Goal: Task Accomplishment & Management: Manage account settings

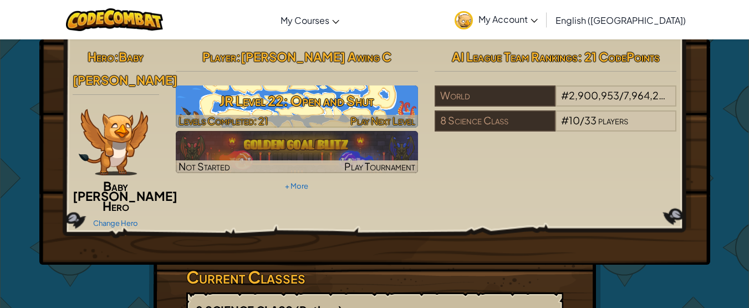
drag, startPoint x: 342, startPoint y: 111, endPoint x: 327, endPoint y: 114, distance: 15.3
click at [342, 110] on h3 "JR Level 22: Open and Shut" at bounding box center [297, 100] width 242 height 25
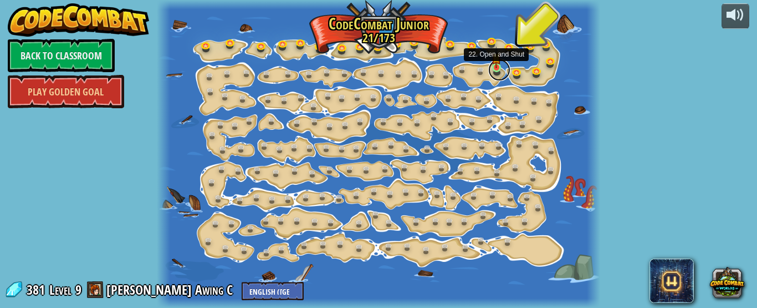
click at [496, 70] on link at bounding box center [499, 70] width 22 height 22
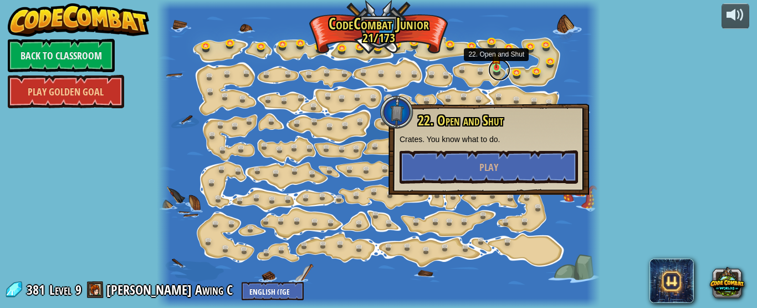
drag, startPoint x: 496, startPoint y: 70, endPoint x: 491, endPoint y: 66, distance: 6.7
click at [496, 70] on link at bounding box center [499, 70] width 22 height 22
click at [491, 169] on span "Play" at bounding box center [489, 167] width 19 height 14
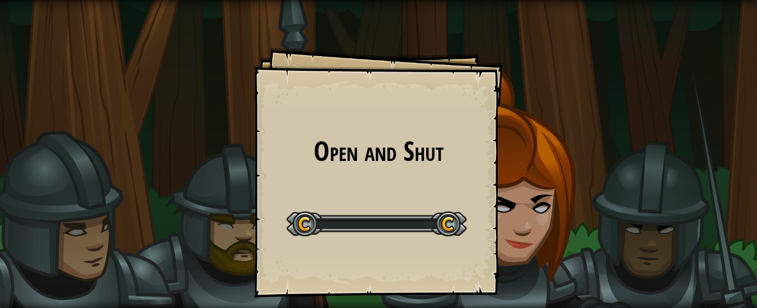
click at [491, 166] on div "Open and Shut Goals Start Level Error loading from server. Try refreshing the p…" at bounding box center [379, 173] width 250 height 250
click at [491, 165] on div "Open and Shut Goals Start Level Error loading from server. Try refreshing the p…" at bounding box center [379, 173] width 250 height 250
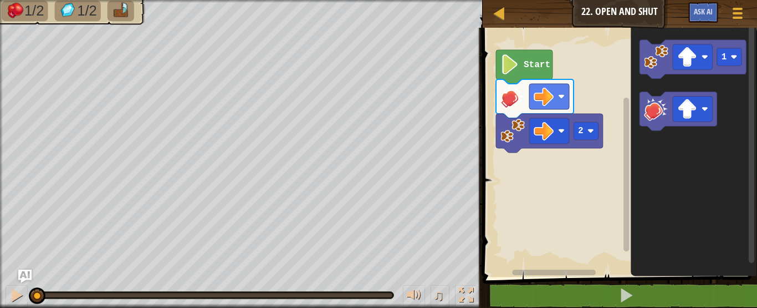
click at [528, 54] on icon "Blockly Workspace" at bounding box center [524, 67] width 57 height 34
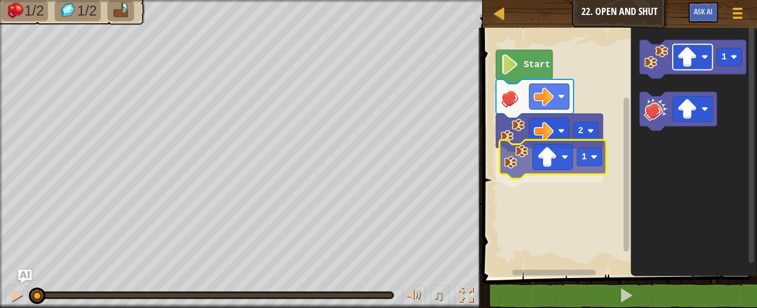
click at [542, 166] on div "2 1 Start 1 1" at bounding box center [619, 149] width 278 height 254
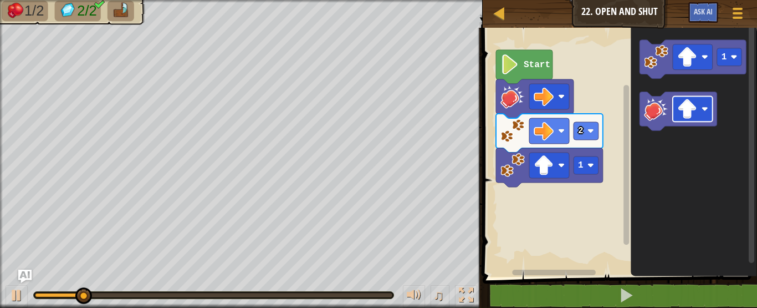
click at [650, 109] on g "Blockly Workspace" at bounding box center [679, 111] width 78 height 39
click at [581, 185] on div "2 1 Start 1" at bounding box center [619, 149] width 278 height 254
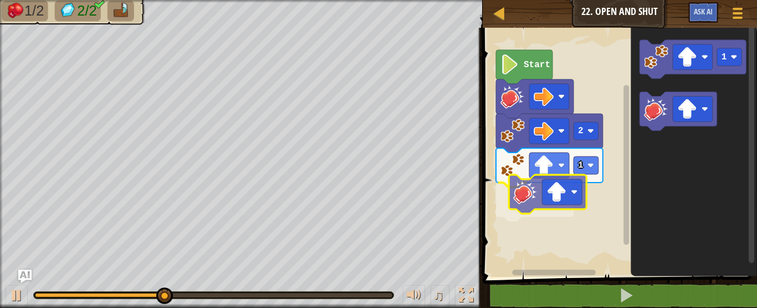
click at [532, 201] on div "2 1 Start 1" at bounding box center [619, 149] width 278 height 254
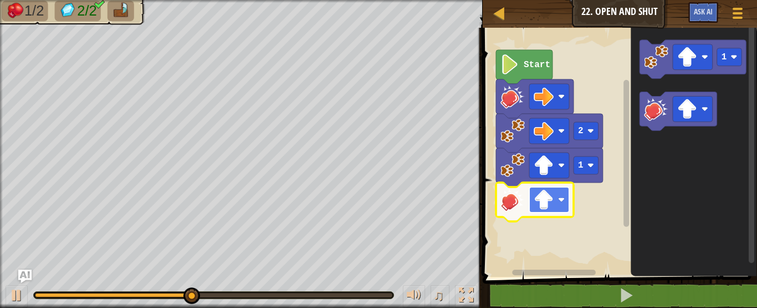
click at [558, 205] on rect "Blockly Workspace" at bounding box center [549, 200] width 40 height 26
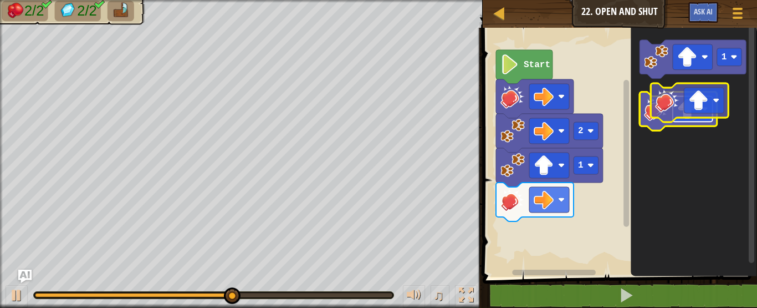
click at [691, 109] on image "Blockly Workspace" at bounding box center [688, 109] width 20 height 20
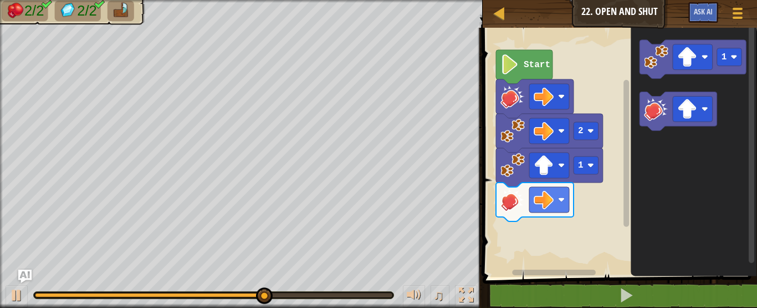
click at [549, 226] on div "Start 2 1 1" at bounding box center [619, 149] width 278 height 254
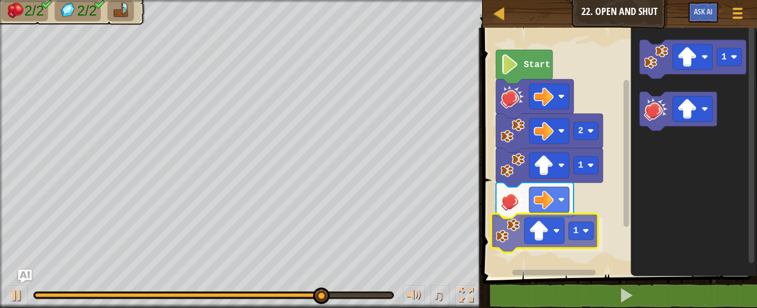
click at [523, 234] on div "Start 2 1 1 1 1" at bounding box center [619, 149] width 278 height 254
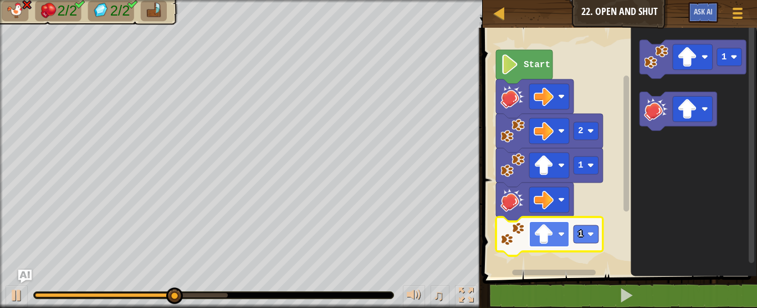
click at [547, 232] on image "Blockly Workspace" at bounding box center [544, 234] width 20 height 20
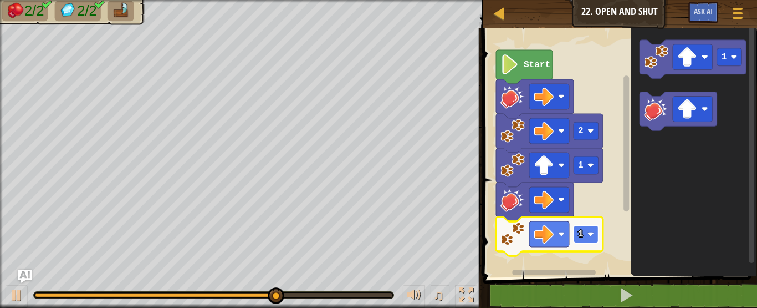
click at [595, 235] on rect "Blockly Workspace" at bounding box center [586, 234] width 25 height 18
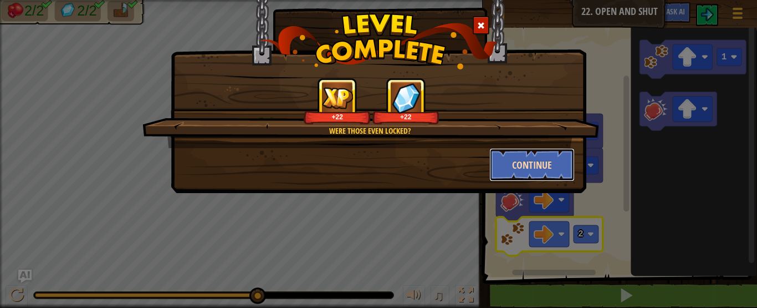
click at [510, 152] on button "Continue" at bounding box center [533, 164] width 86 height 33
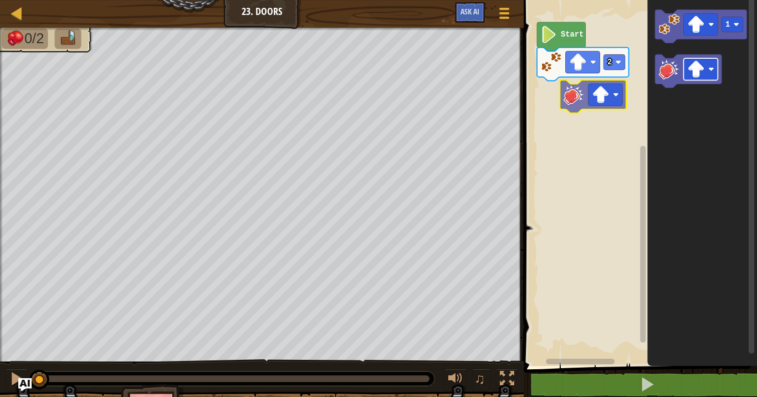
click at [598, 93] on div "2 Start 1" at bounding box center [639, 179] width 237 height 371
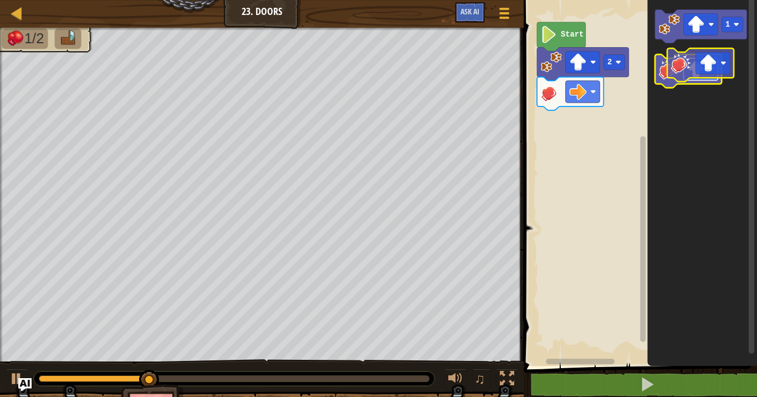
click at [716, 70] on g "Blockly Workspace" at bounding box center [701, 69] width 34 height 22
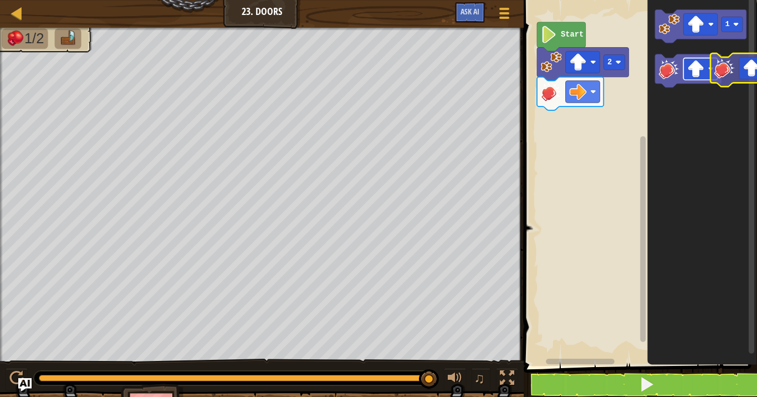
click at [726, 78] on icon "1" at bounding box center [703, 179] width 110 height 371
click at [670, 68] on g "1" at bounding box center [701, 48] width 92 height 78
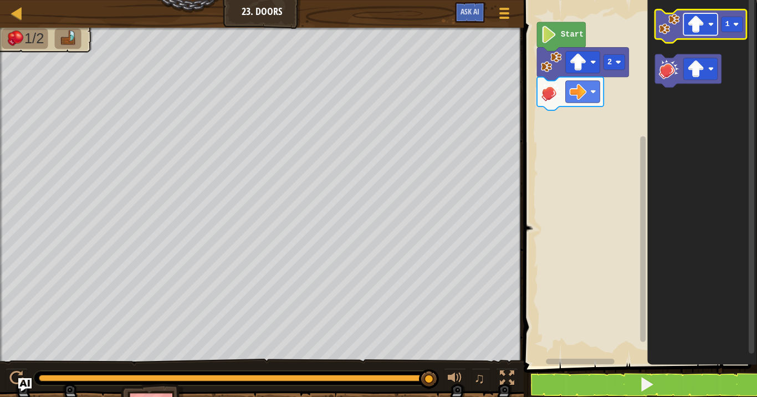
click at [715, 27] on rect "Blockly Workspace" at bounding box center [701, 24] width 34 height 22
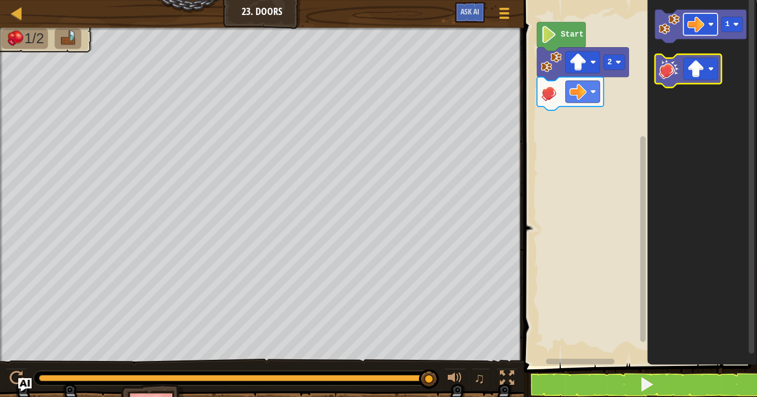
click at [676, 73] on g "1" at bounding box center [701, 48] width 92 height 78
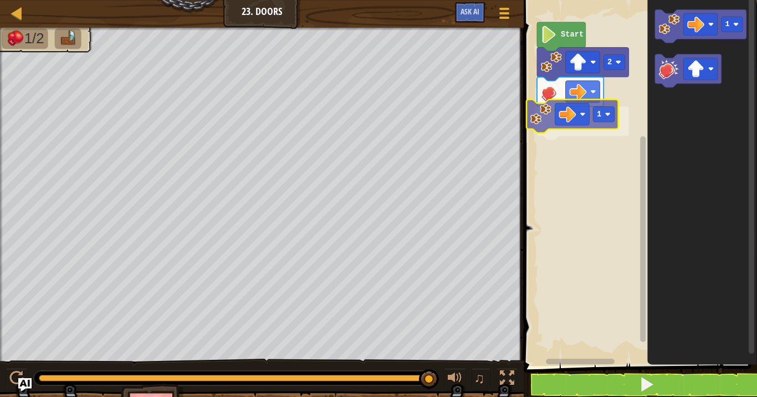
click at [534, 116] on div "Start 2 1 1 1" at bounding box center [639, 179] width 237 height 371
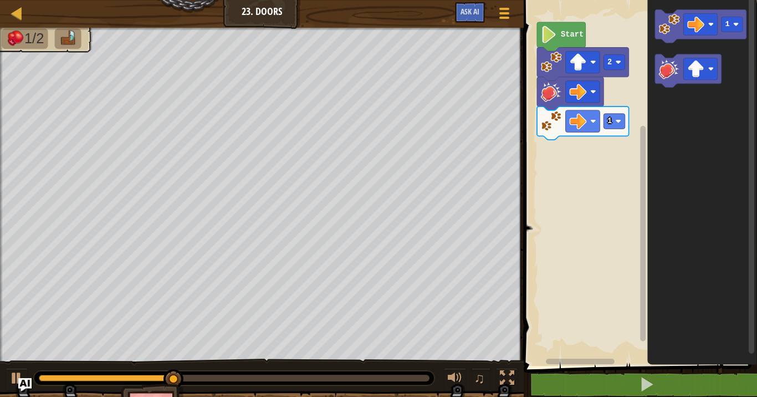
click at [600, 137] on div "1 2 Start 1" at bounding box center [639, 179] width 237 height 371
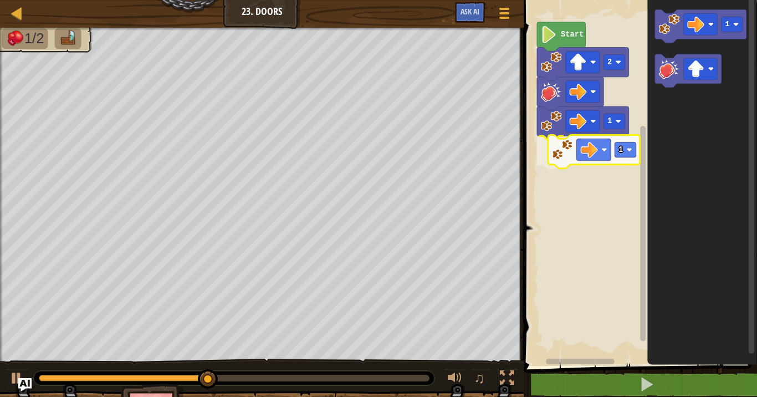
click at [555, 157] on div "1 1 2 Start 1 1" at bounding box center [639, 179] width 237 height 371
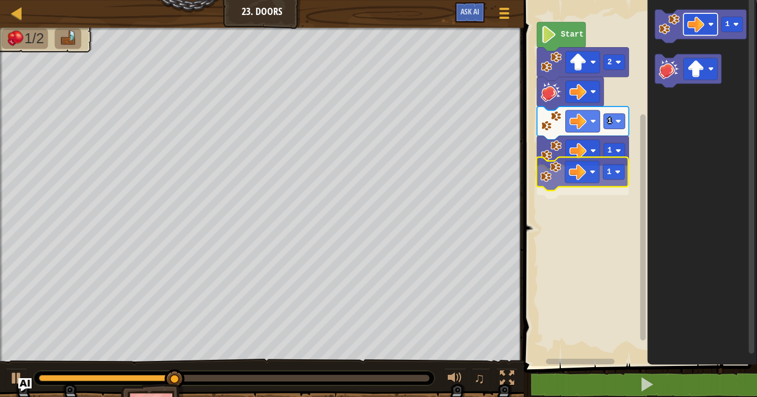
click at [569, 184] on div "1 1 1 2 Start 1 1" at bounding box center [639, 179] width 237 height 371
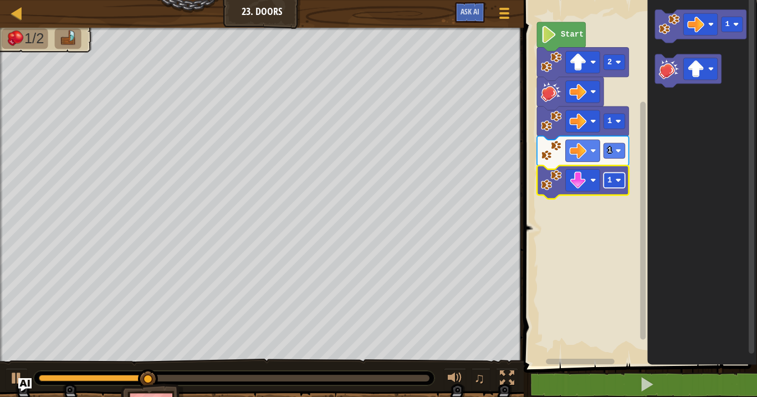
click at [620, 180] on image "Blockly Workspace" at bounding box center [618, 180] width 6 height 6
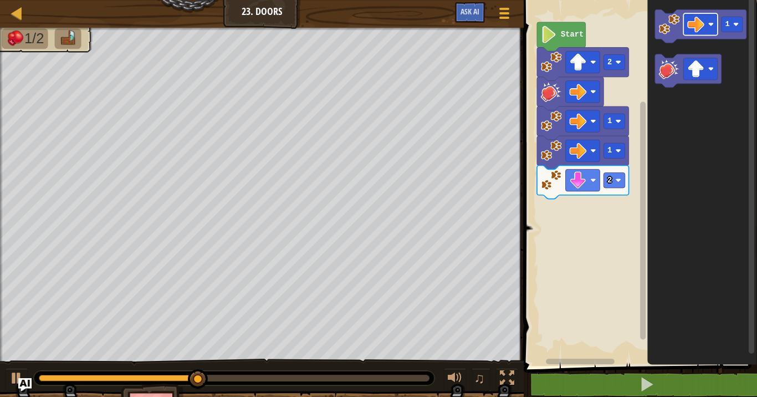
click at [589, 185] on div "Start 2 1 1 2 1" at bounding box center [639, 179] width 237 height 371
click at [616, 191] on icon "Blockly Workspace" at bounding box center [583, 182] width 92 height 33
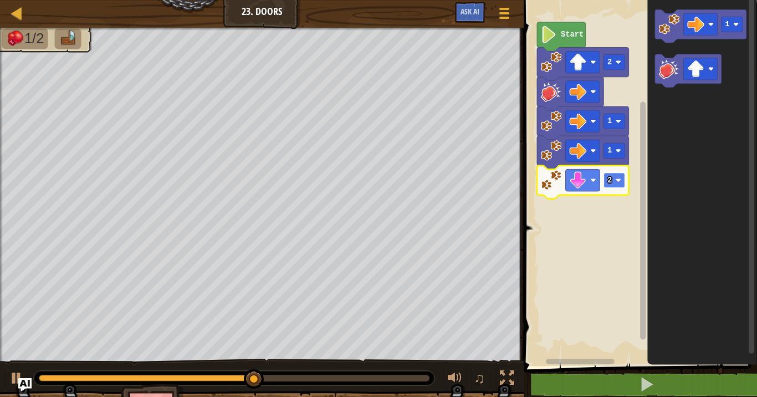
click at [618, 186] on rect "Blockly Workspace" at bounding box center [614, 179] width 21 height 15
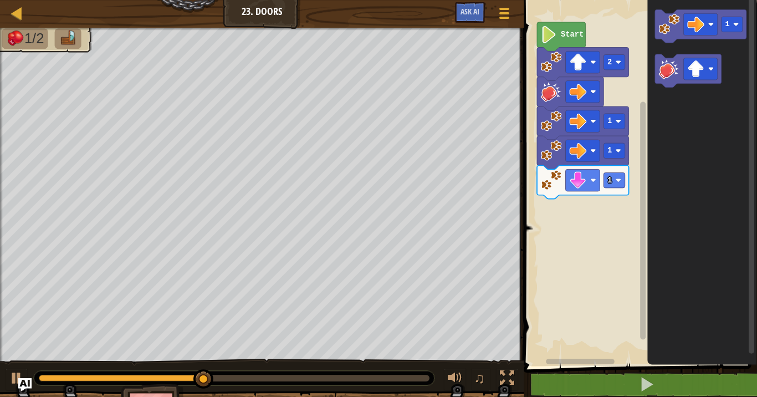
click at [668, 114] on icon "1" at bounding box center [703, 179] width 110 height 371
click at [702, 68] on image "Blockly Workspace" at bounding box center [696, 68] width 17 height 17
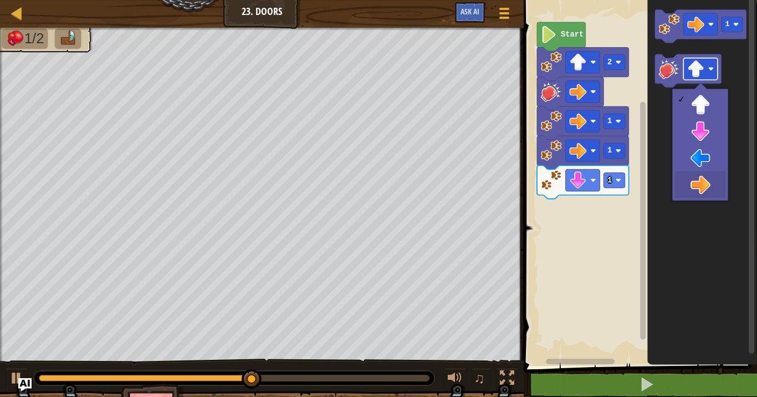
drag, startPoint x: 698, startPoint y: 182, endPoint x: 701, endPoint y: 72, distance: 110.9
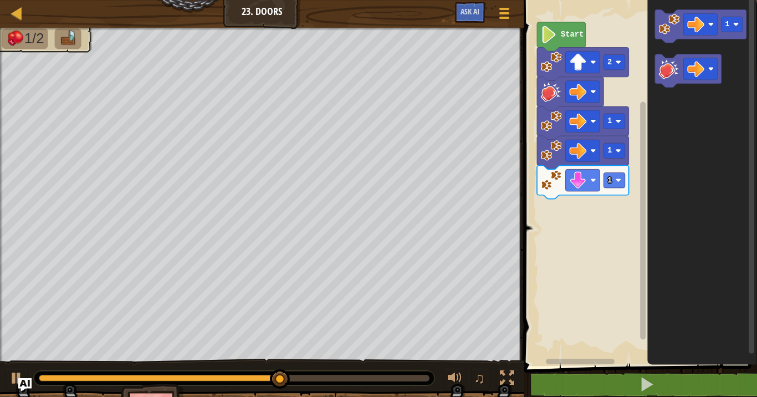
click at [660, 115] on icon "1" at bounding box center [703, 179] width 110 height 371
click at [557, 206] on div "Start 2 1 1 1 1" at bounding box center [639, 179] width 237 height 371
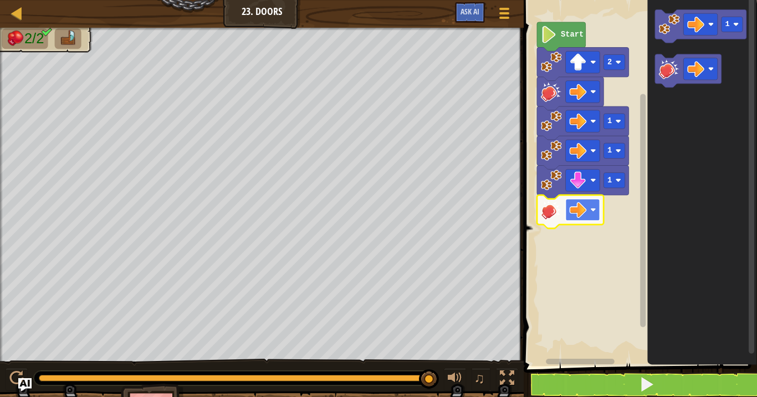
click at [589, 207] on rect "Blockly Workspace" at bounding box center [583, 210] width 34 height 22
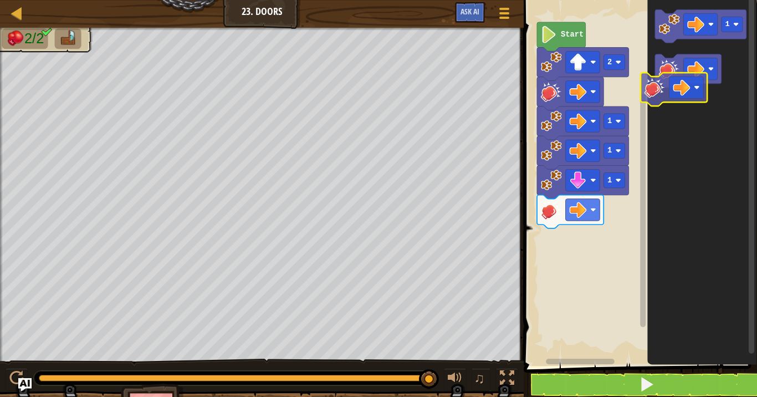
click at [705, 86] on rect "Blockly Workspace" at bounding box center [688, 70] width 67 height 33
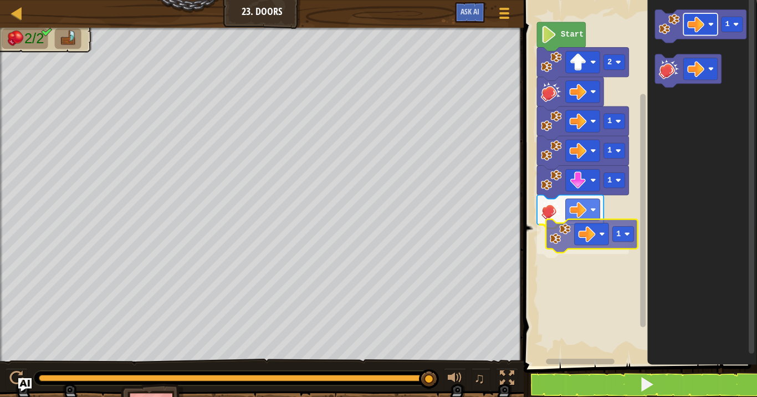
click at [579, 242] on div "Start 2 1 1 1 1 1 1" at bounding box center [639, 179] width 237 height 371
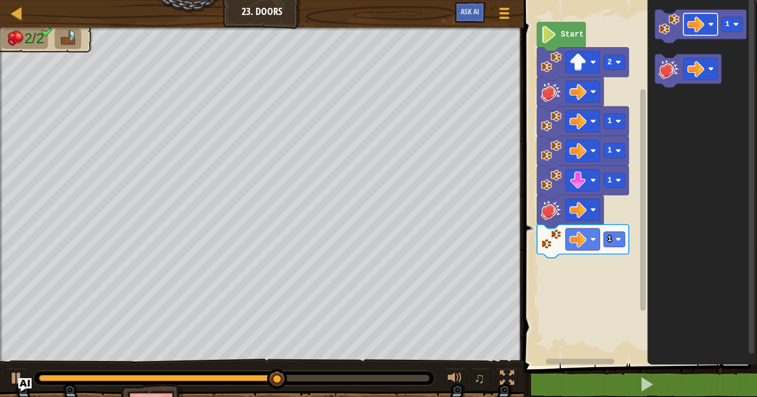
click at [547, 213] on div "Start 2 1 1 1 1 1" at bounding box center [639, 179] width 237 height 371
click at [559, 271] on div "Start 2 1 1 1 1 1" at bounding box center [639, 179] width 237 height 371
click at [537, 264] on div "Start 2 1 1 1 1 1" at bounding box center [639, 179] width 237 height 371
click at [639, 152] on div "Start 2 1 1 1 1 1" at bounding box center [639, 179] width 237 height 371
click at [582, 289] on div "Start 2 1 1 1 1 1" at bounding box center [639, 179] width 237 height 371
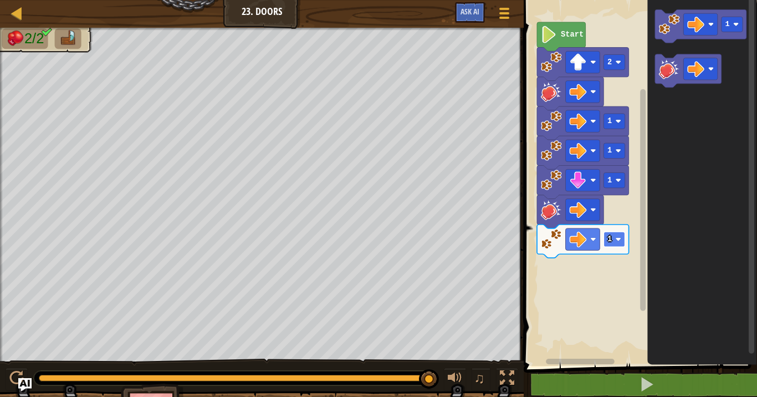
click at [624, 241] on rect "Blockly Workspace" at bounding box center [614, 239] width 21 height 15
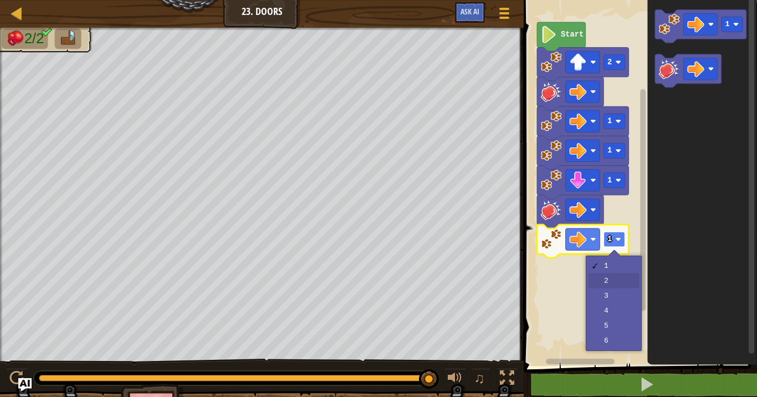
drag, startPoint x: 612, startPoint y: 277, endPoint x: 608, endPoint y: 242, distance: 35.7
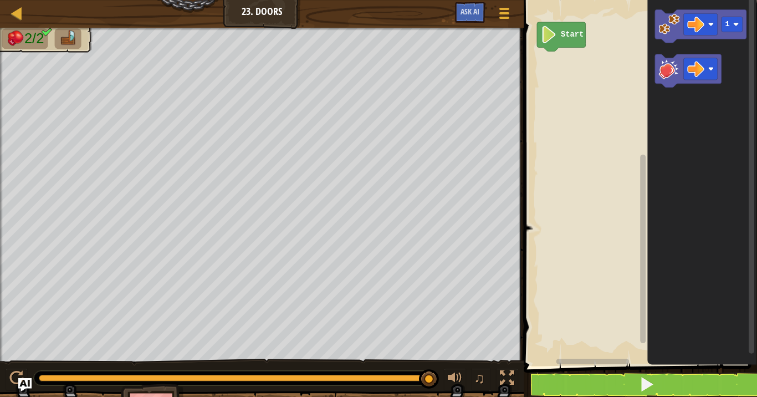
click at [568, 33] on text "Start" at bounding box center [572, 34] width 23 height 8
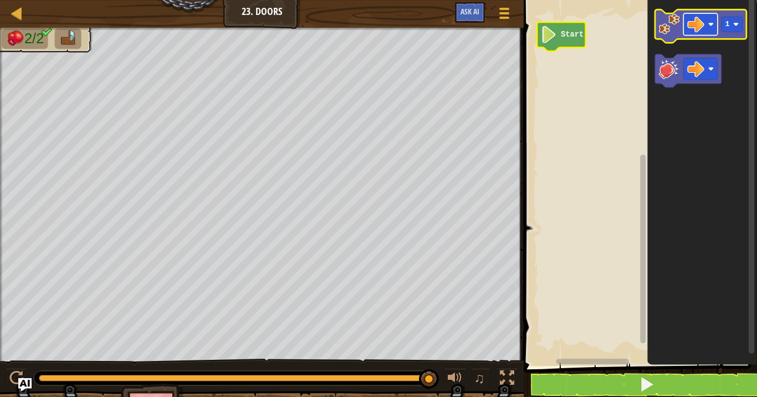
click at [696, 27] on image "Blockly Workspace" at bounding box center [696, 24] width 17 height 17
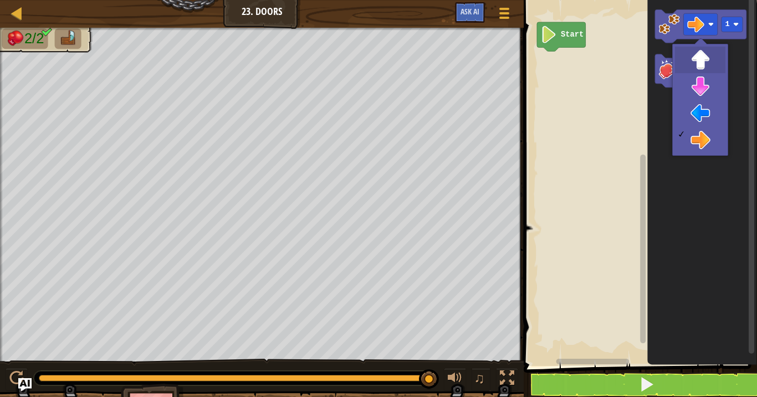
drag, startPoint x: 700, startPoint y: 63, endPoint x: 731, endPoint y: 37, distance: 40.2
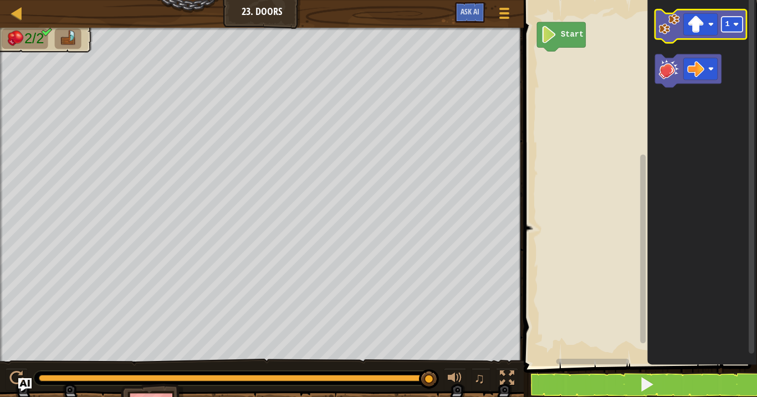
click at [739, 23] on image "Blockly Workspace" at bounding box center [737, 25] width 6 height 6
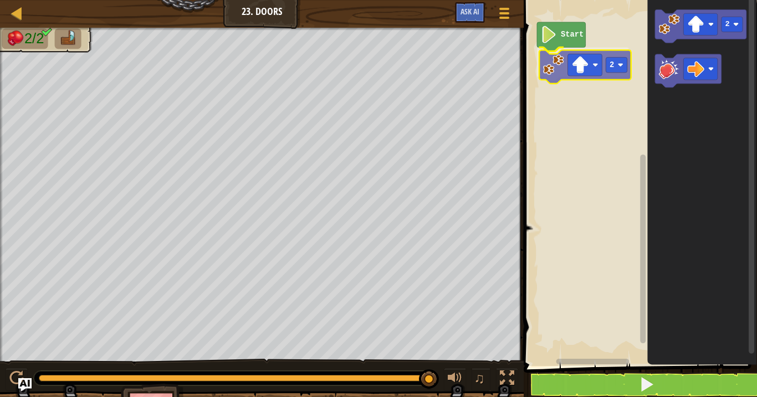
click at [564, 63] on div "Start 2 2 2" at bounding box center [639, 179] width 237 height 371
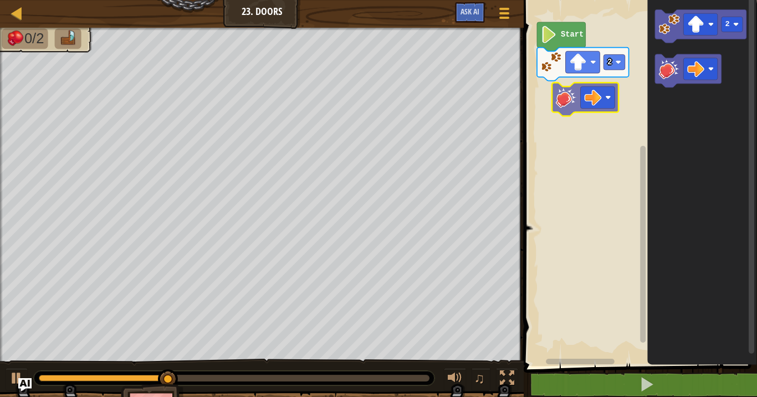
click at [563, 101] on div "Start 2 2" at bounding box center [639, 179] width 237 height 371
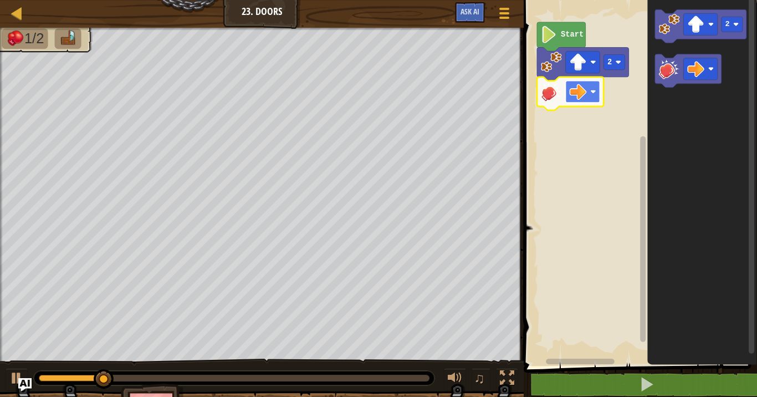
click at [594, 96] on rect "Blockly Workspace" at bounding box center [583, 92] width 34 height 22
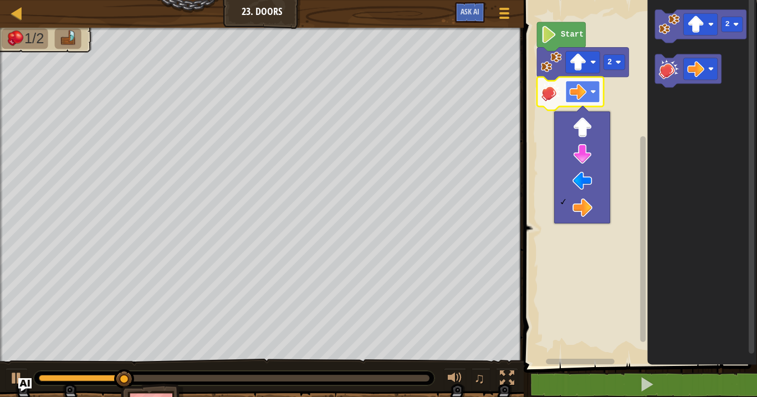
click at [587, 96] on rect "Blockly Workspace" at bounding box center [583, 92] width 34 height 22
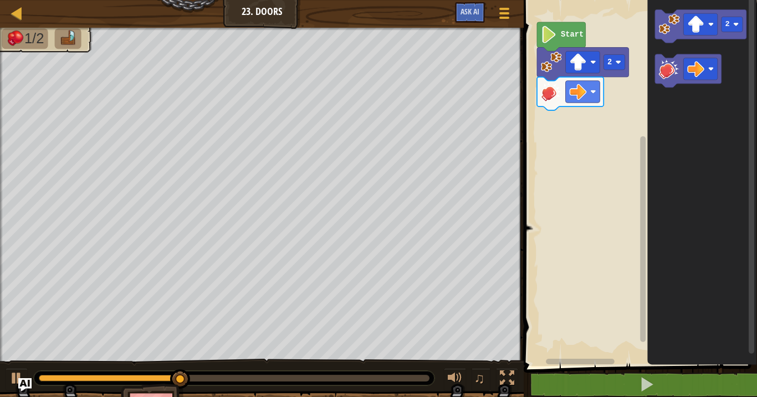
click at [607, 97] on div "Start 2 2" at bounding box center [639, 179] width 237 height 371
click at [709, 30] on rect "Blockly Workspace" at bounding box center [701, 24] width 34 height 22
click at [663, 52] on icon "2" at bounding box center [703, 179] width 110 height 371
click at [654, 77] on icon "2" at bounding box center [703, 179] width 110 height 371
click at [654, 82] on icon "2" at bounding box center [703, 179] width 110 height 371
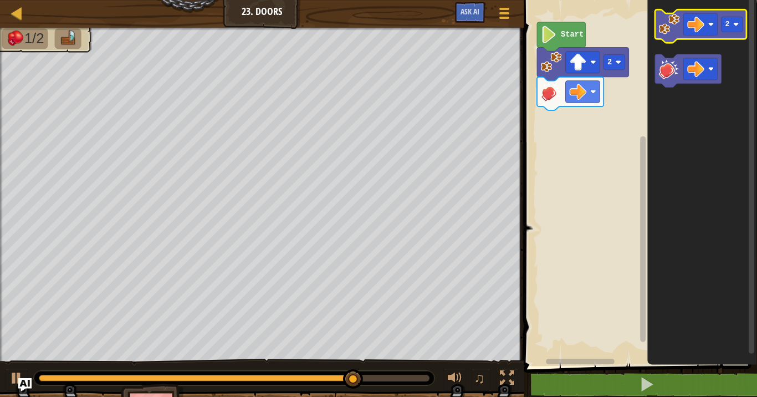
click at [675, 37] on icon "Blockly Workspace" at bounding box center [701, 25] width 92 height 33
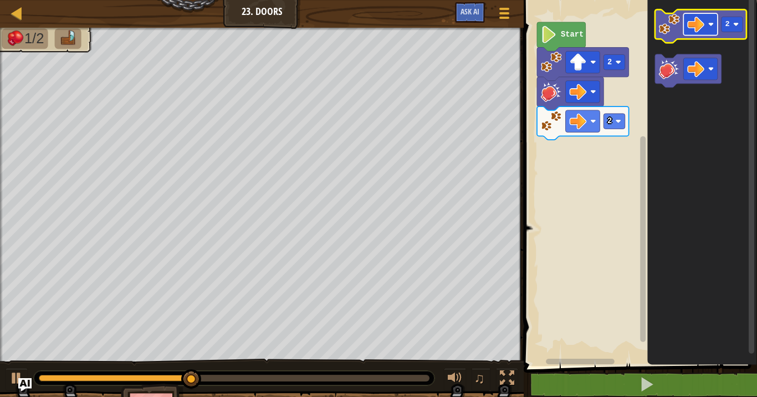
click at [704, 28] on image "Blockly Workspace" at bounding box center [696, 24] width 17 height 17
click at [735, 30] on rect "Blockly Workspace" at bounding box center [732, 24] width 21 height 15
click at [679, 28] on image "Blockly Workspace" at bounding box center [669, 24] width 21 height 21
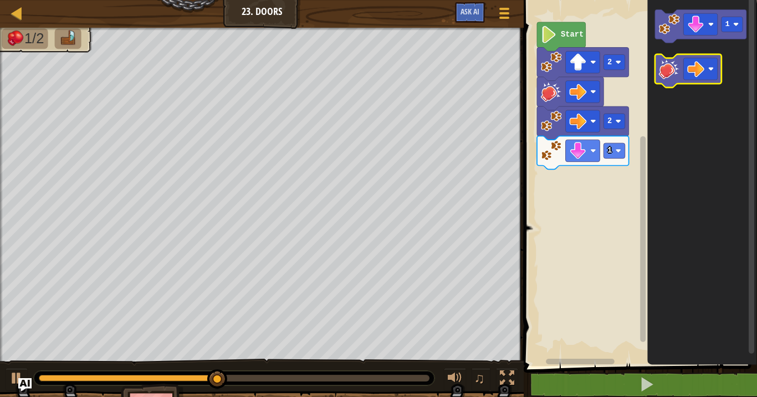
click at [673, 70] on image "Blockly Workspace" at bounding box center [669, 69] width 21 height 21
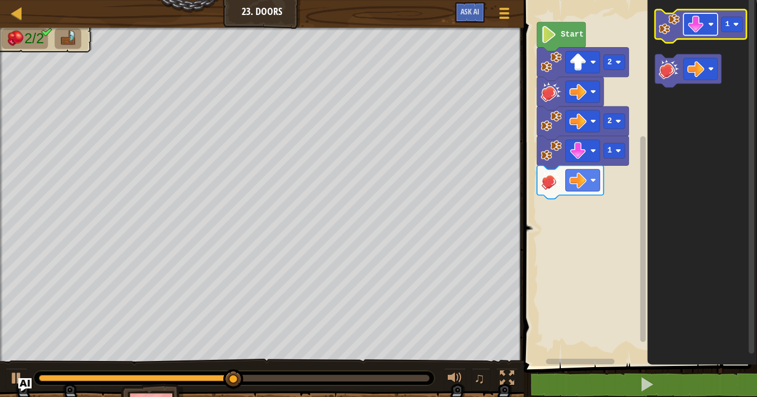
click at [714, 30] on rect "Blockly Workspace" at bounding box center [701, 24] width 34 height 22
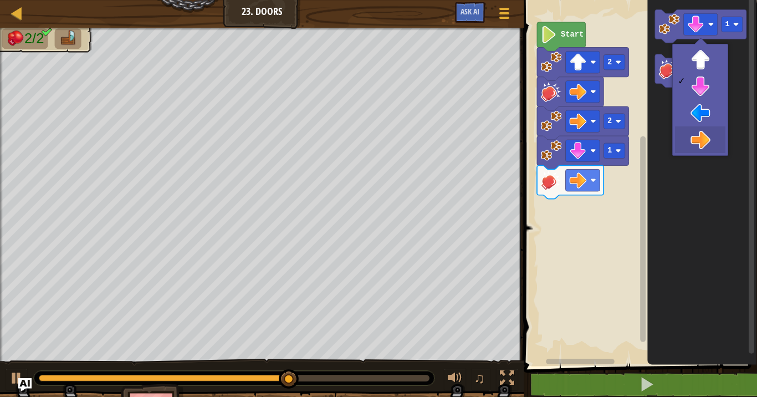
drag, startPoint x: 699, startPoint y: 140, endPoint x: 701, endPoint y: 133, distance: 7.9
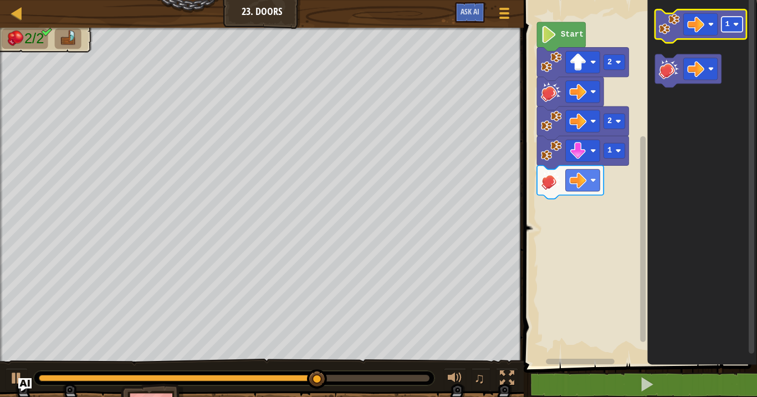
click at [730, 26] on rect "Blockly Workspace" at bounding box center [732, 24] width 21 height 15
click at [685, 34] on rect "Blockly Workspace" at bounding box center [701, 24] width 34 height 22
click at [666, 32] on image "Blockly Workspace" at bounding box center [669, 24] width 21 height 21
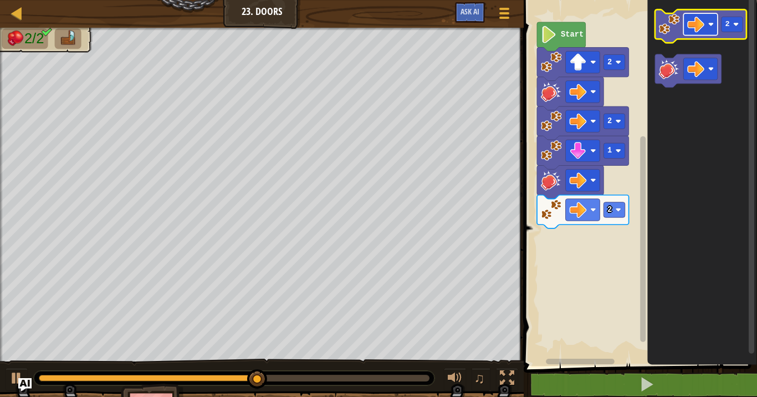
click at [711, 34] on rect "Blockly Workspace" at bounding box center [701, 24] width 34 height 22
click at [740, 22] on rect "Blockly Workspace" at bounding box center [732, 24] width 21 height 15
click at [683, 33] on icon "Blockly Workspace" at bounding box center [701, 25] width 92 height 33
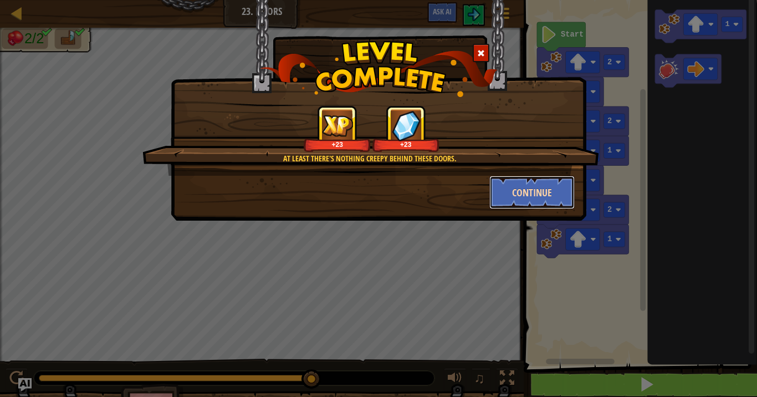
click at [511, 188] on button "Continue" at bounding box center [533, 192] width 86 height 33
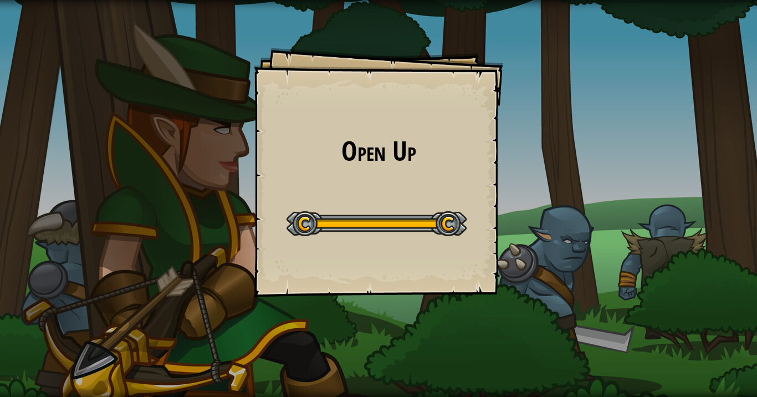
click at [393, 146] on div "Open Up Goals Start Level Error loading from server. Try refreshing the page. Y…" at bounding box center [379, 173] width 250 height 250
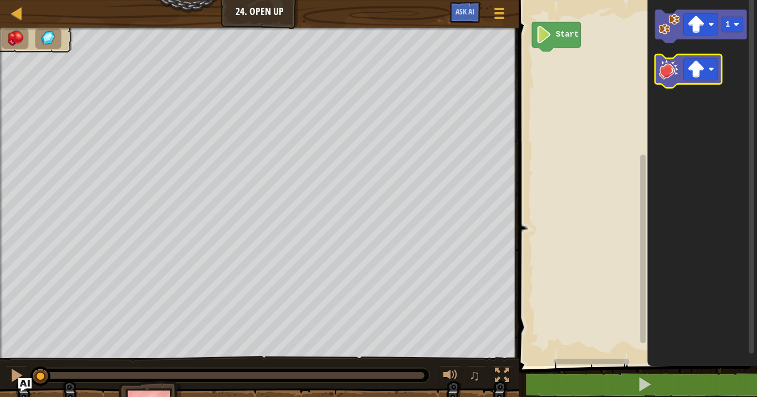
click at [667, 82] on icon "Blockly Workspace" at bounding box center [688, 70] width 67 height 33
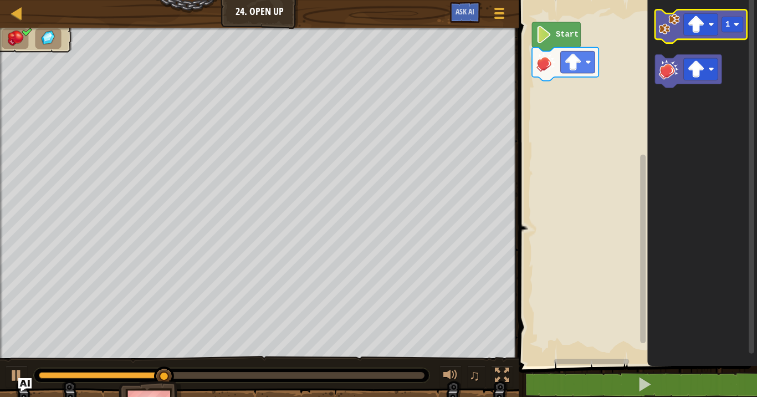
click at [669, 32] on image "Blockly Workspace" at bounding box center [669, 24] width 21 height 21
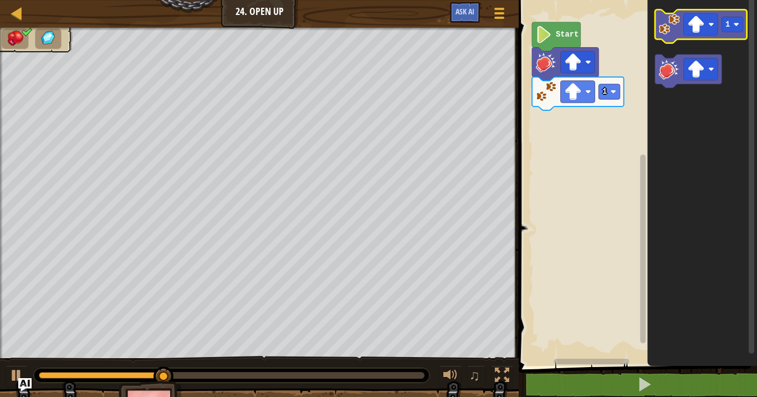
click at [670, 32] on image "Blockly Workspace" at bounding box center [669, 24] width 21 height 21
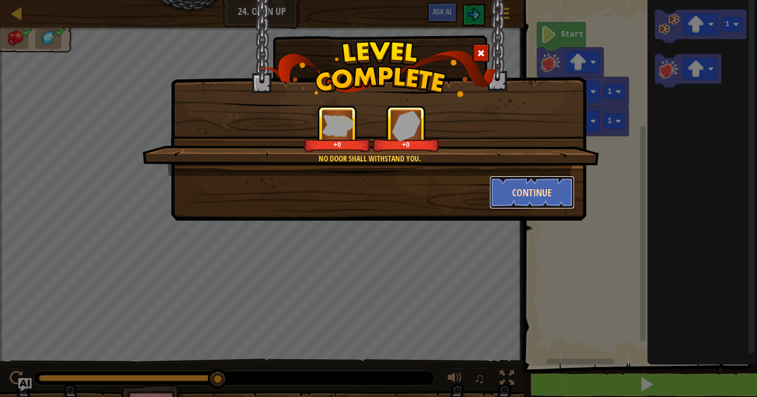
click at [528, 207] on button "Continue" at bounding box center [533, 192] width 86 height 33
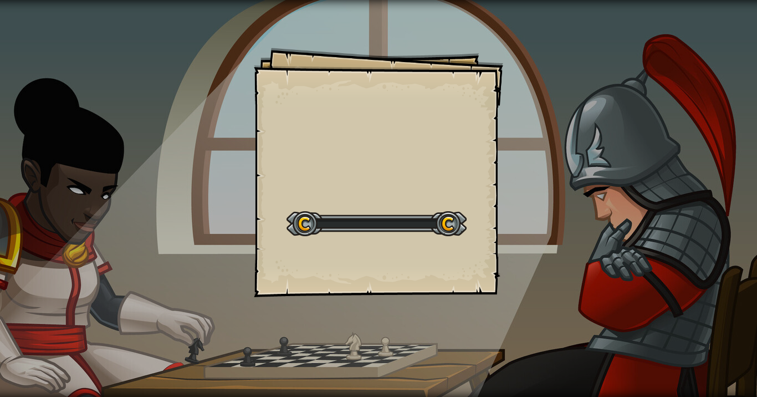
click at [529, 198] on div "Goals Start Level Error loading from server. Try refreshing the page. You'll ne…" at bounding box center [378, 198] width 757 height 397
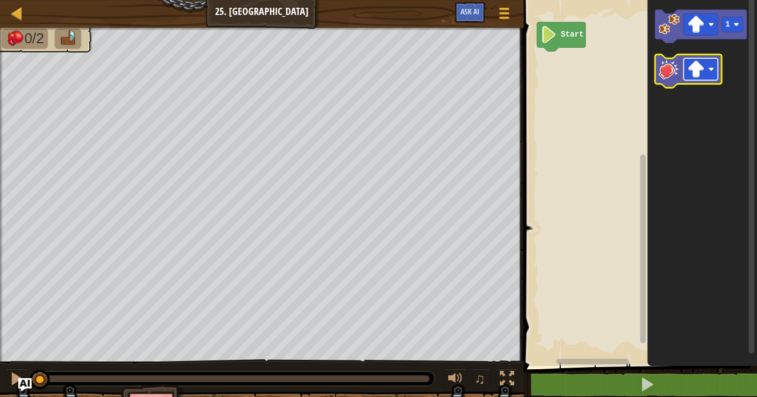
click at [704, 73] on image "Blockly Workspace" at bounding box center [696, 68] width 17 height 17
click at [663, 65] on image "Blockly Workspace" at bounding box center [669, 69] width 21 height 21
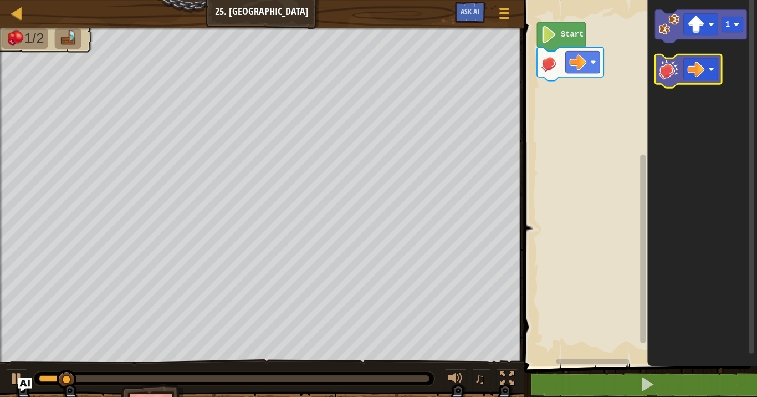
click at [667, 73] on image "Blockly Workspace" at bounding box center [669, 69] width 21 height 21
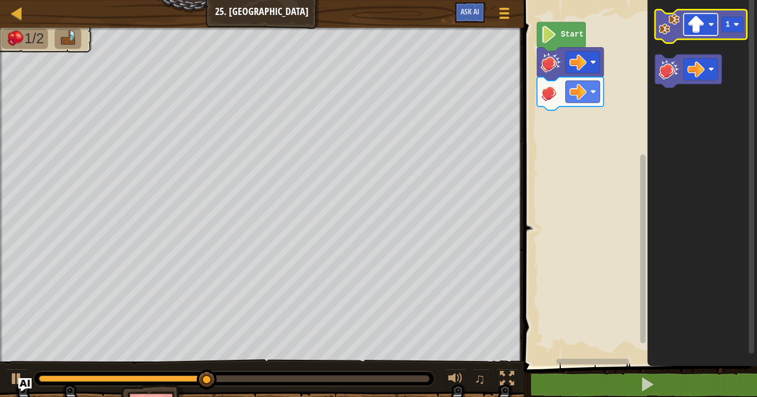
click at [708, 30] on rect "Blockly Workspace" at bounding box center [701, 24] width 34 height 22
click at [703, 22] on image "Blockly Workspace" at bounding box center [696, 24] width 17 height 17
click at [695, 34] on rect "Blockly Workspace" at bounding box center [701, 24] width 34 height 22
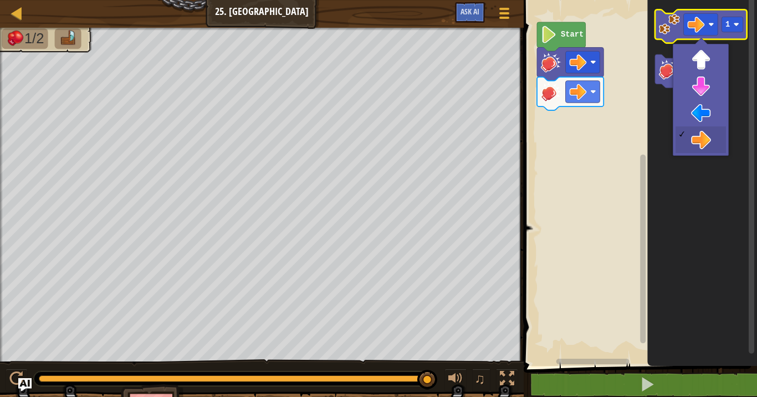
click at [674, 30] on image "Blockly Workspace" at bounding box center [669, 24] width 21 height 21
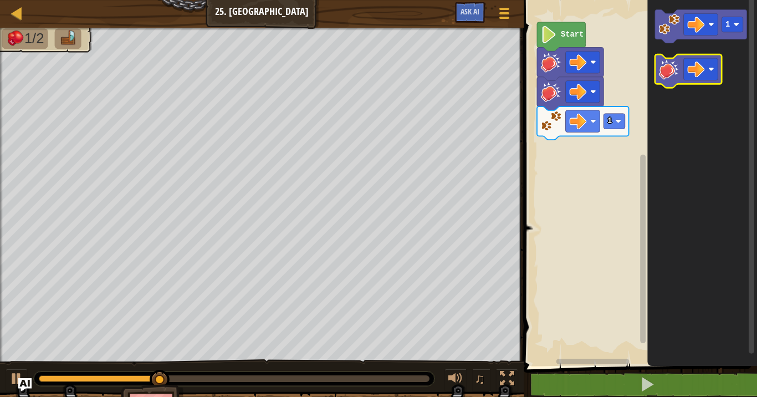
click at [674, 76] on image "Blockly Workspace" at bounding box center [669, 69] width 21 height 21
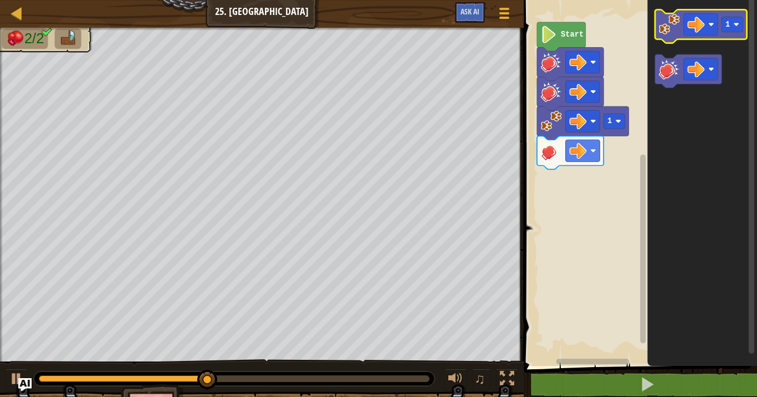
click at [677, 34] on image "Blockly Workspace" at bounding box center [669, 24] width 21 height 21
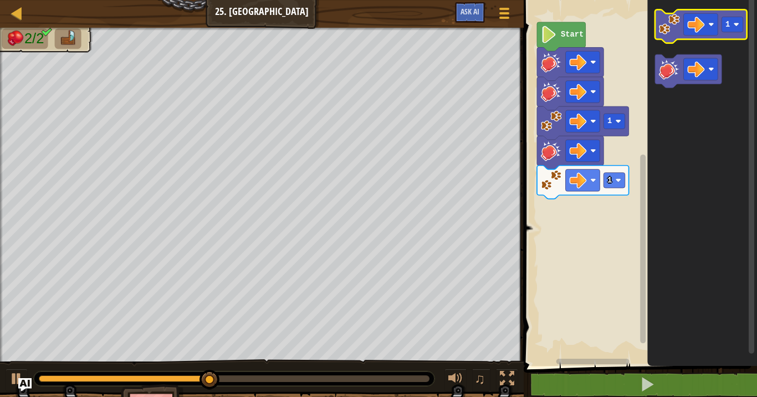
click at [677, 34] on image "Blockly Workspace" at bounding box center [669, 24] width 21 height 21
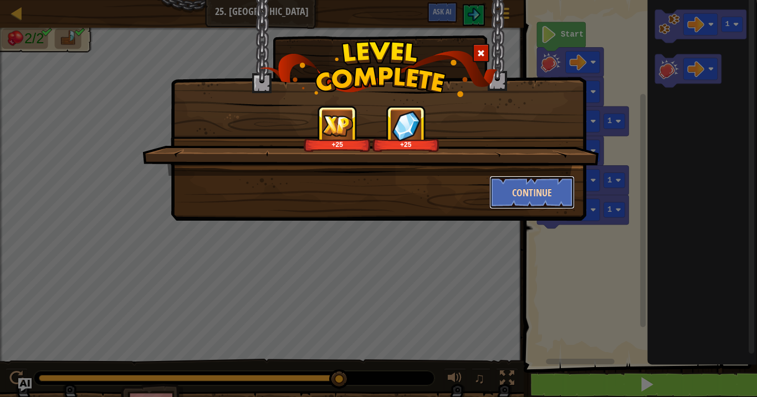
click at [545, 185] on button "Continue" at bounding box center [533, 192] width 86 height 33
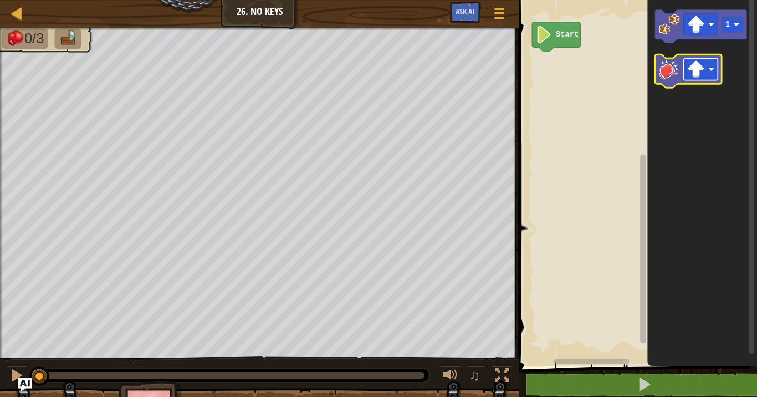
click at [716, 72] on rect "Blockly Workspace" at bounding box center [701, 69] width 34 height 22
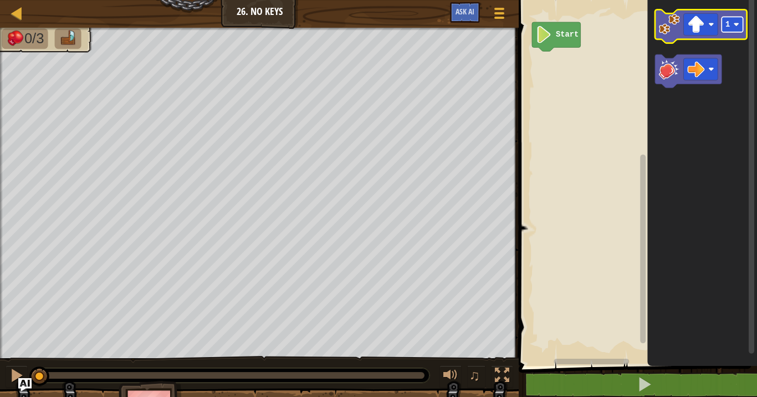
click at [729, 30] on rect "Blockly Workspace" at bounding box center [732, 24] width 21 height 15
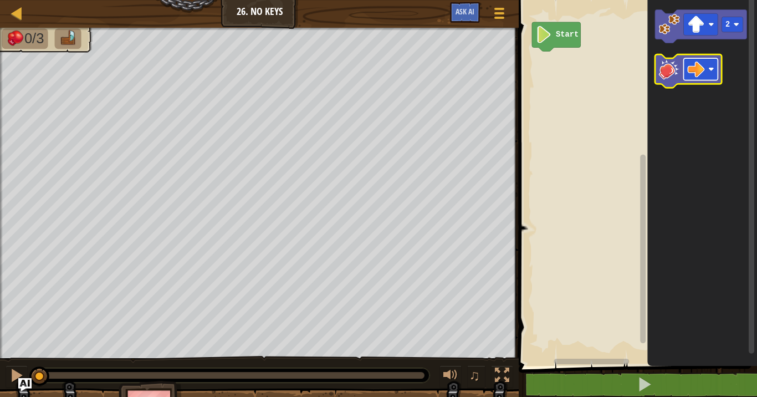
click at [685, 74] on rect "Blockly Workspace" at bounding box center [701, 69] width 34 height 22
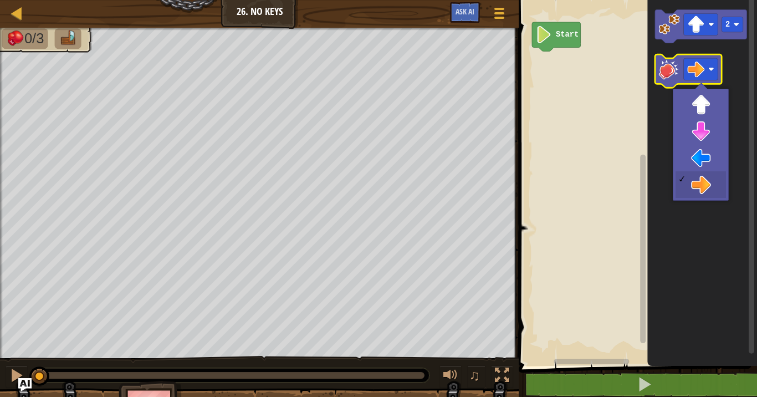
click at [673, 63] on image "Blockly Workspace" at bounding box center [669, 69] width 21 height 21
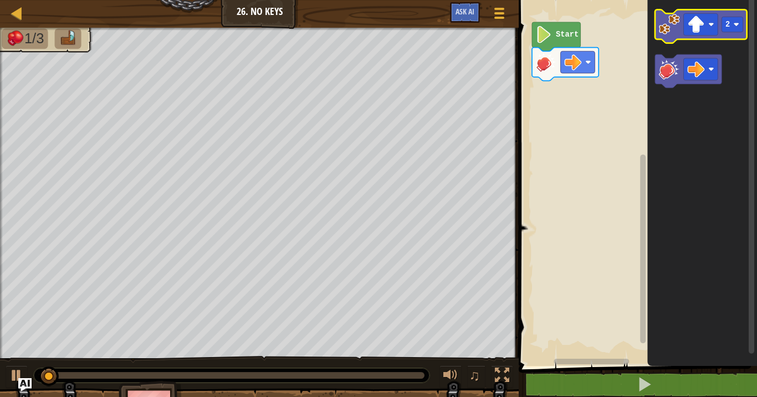
click at [675, 32] on image "Blockly Workspace" at bounding box center [669, 24] width 21 height 21
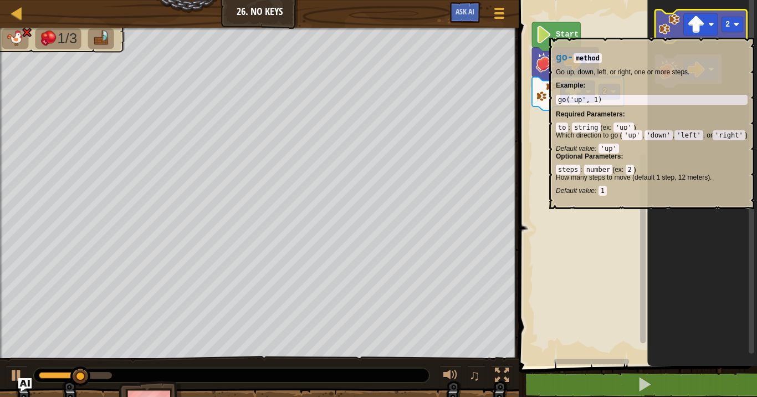
click at [675, 33] on image "Blockly Workspace" at bounding box center [669, 24] width 21 height 21
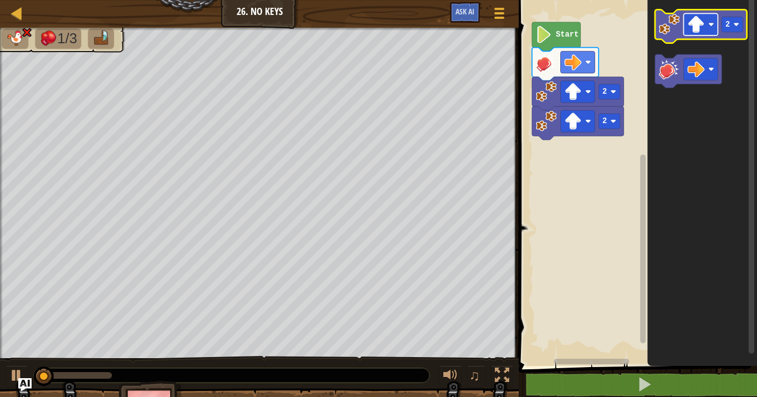
click at [716, 32] on rect "Blockly Workspace" at bounding box center [701, 24] width 34 height 22
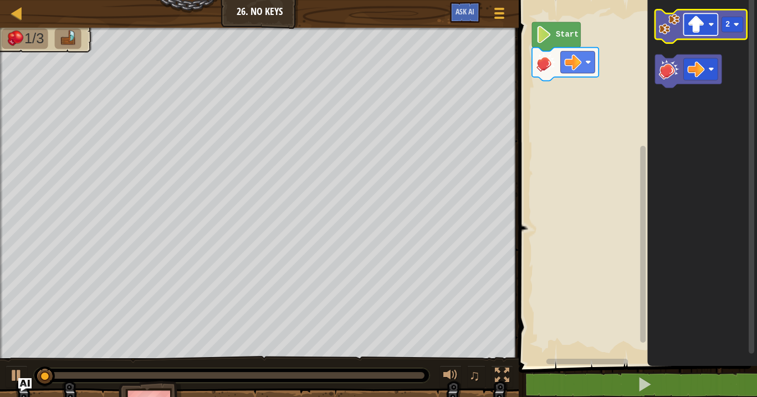
click at [702, 32] on image "Blockly Workspace" at bounding box center [696, 24] width 17 height 17
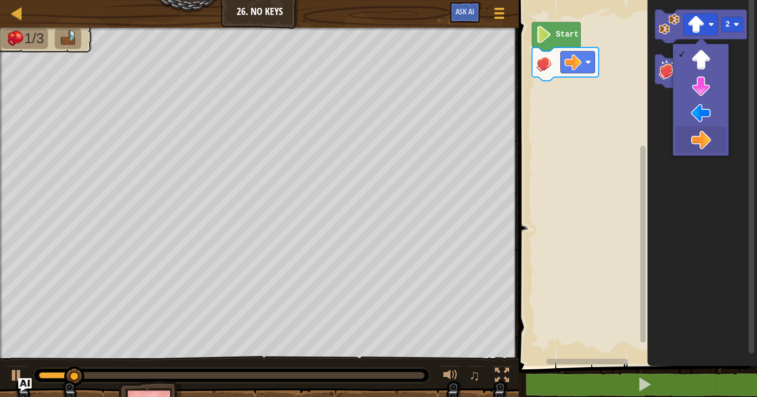
drag, startPoint x: 705, startPoint y: 131, endPoint x: 704, endPoint y: 99, distance: 32.2
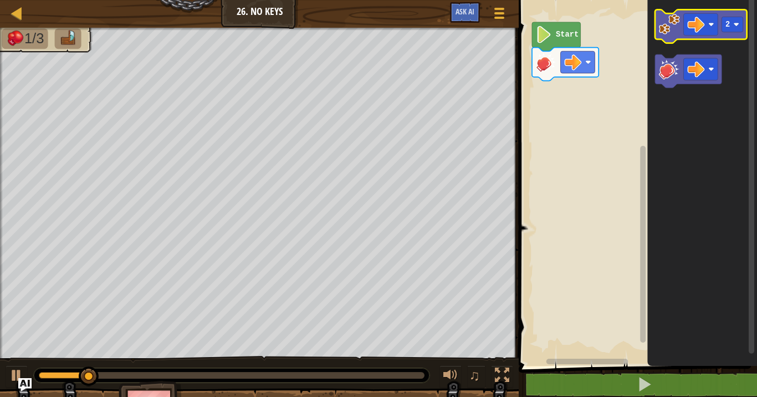
click at [666, 26] on image "Blockly Workspace" at bounding box center [669, 24] width 21 height 21
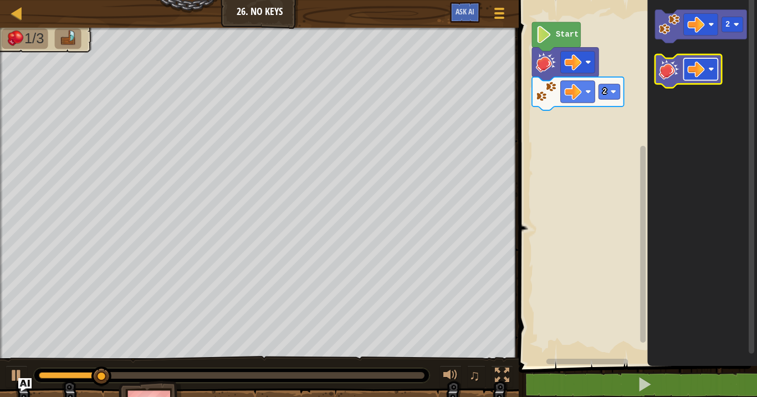
click at [693, 77] on image "Blockly Workspace" at bounding box center [696, 68] width 17 height 17
click at [674, 67] on image "Blockly Workspace" at bounding box center [669, 69] width 21 height 21
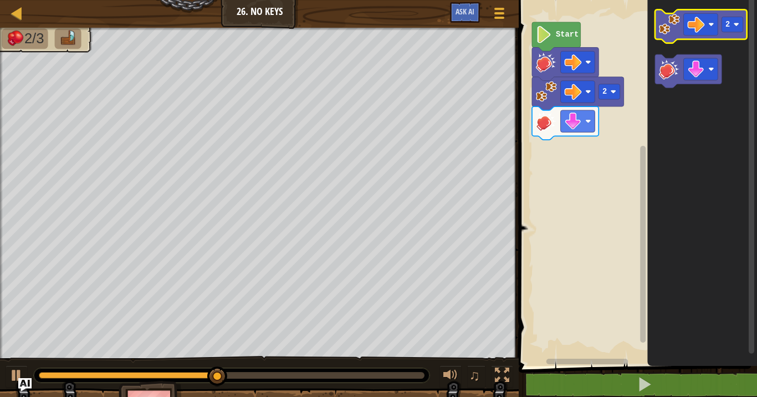
click at [690, 37] on icon "Blockly Workspace" at bounding box center [701, 25] width 92 height 33
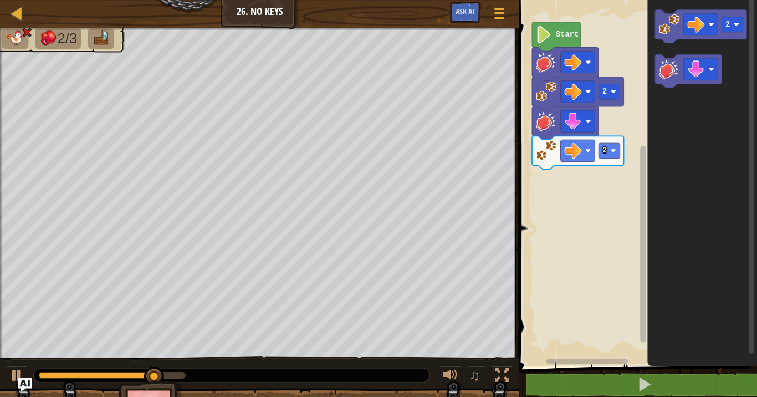
click at [595, 154] on g "2" at bounding box center [578, 152] width 92 height 33
click at [589, 155] on rect "Blockly Workspace" at bounding box center [578, 151] width 34 height 22
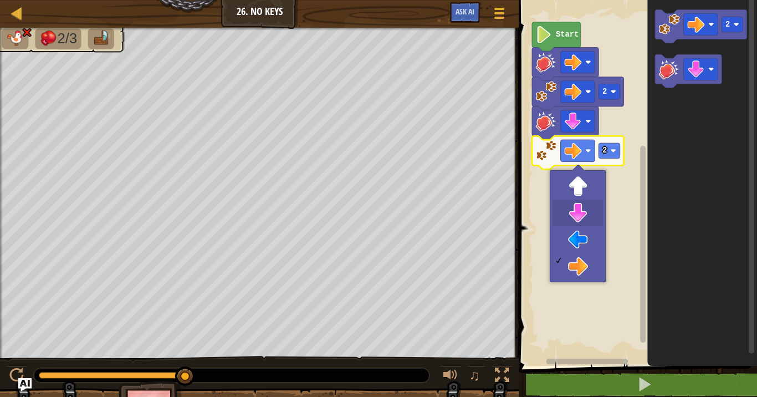
drag, startPoint x: 582, startPoint y: 211, endPoint x: 595, endPoint y: 182, distance: 31.5
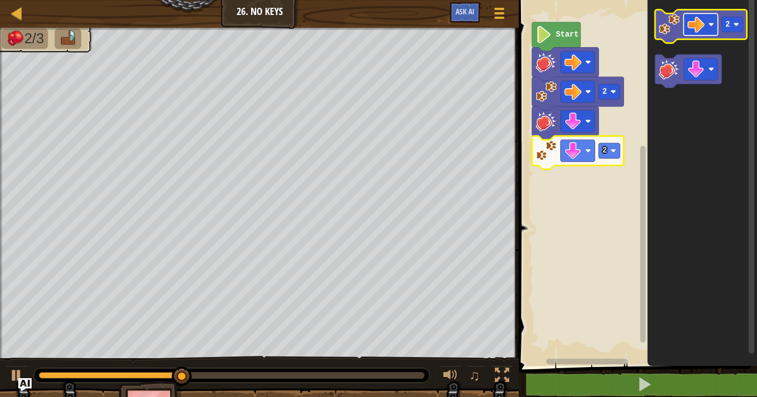
click at [706, 33] on rect "Blockly Workspace" at bounding box center [701, 24] width 34 height 22
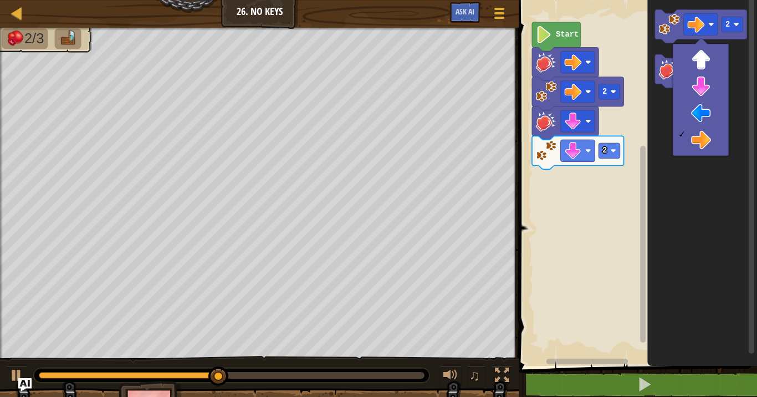
click at [663, 109] on icon "Blockly Workspace" at bounding box center [703, 179] width 110 height 371
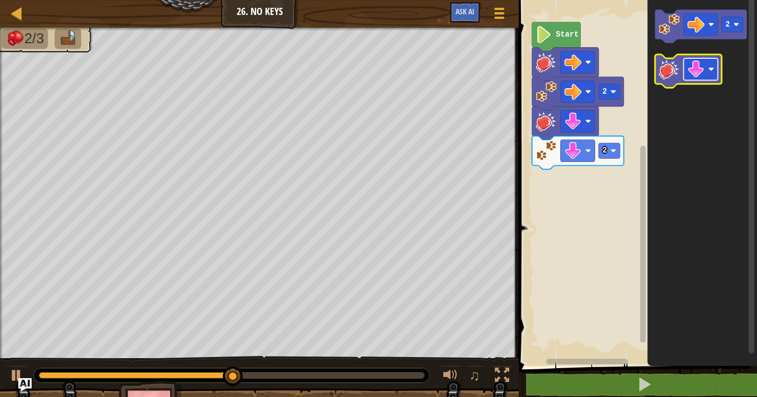
click at [695, 71] on image "Blockly Workspace" at bounding box center [696, 68] width 17 height 17
click at [669, 68] on image "Blockly Workspace" at bounding box center [669, 69] width 21 height 21
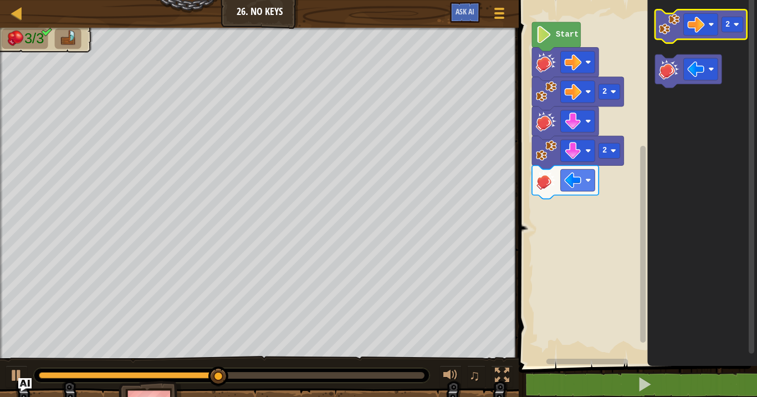
click at [679, 25] on image "Blockly Workspace" at bounding box center [669, 24] width 21 height 21
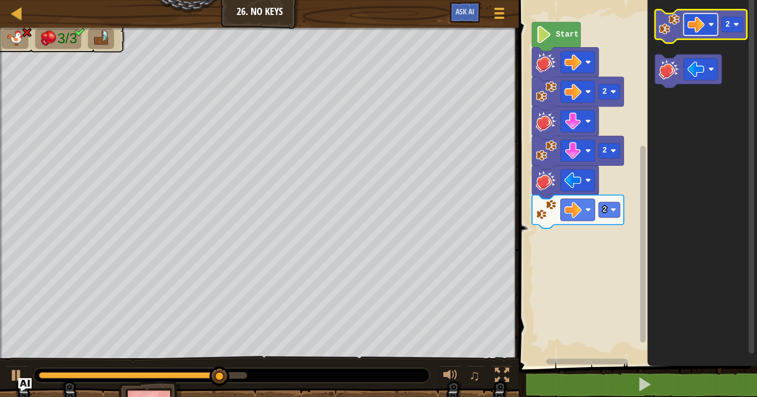
click at [704, 27] on image "Blockly Workspace" at bounding box center [696, 24] width 17 height 17
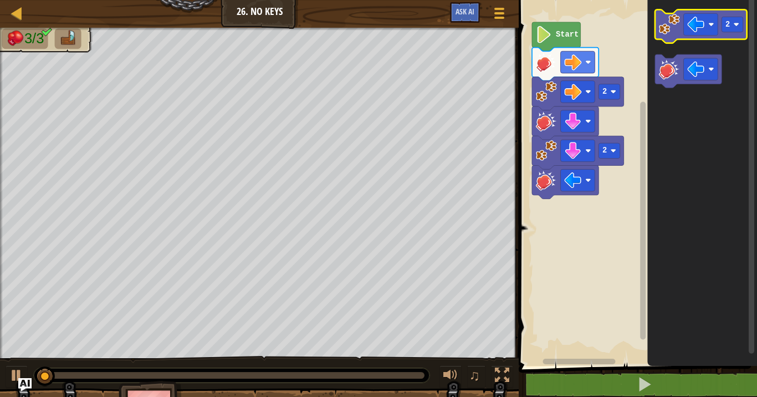
click at [661, 28] on image "Blockly Workspace" at bounding box center [669, 24] width 21 height 21
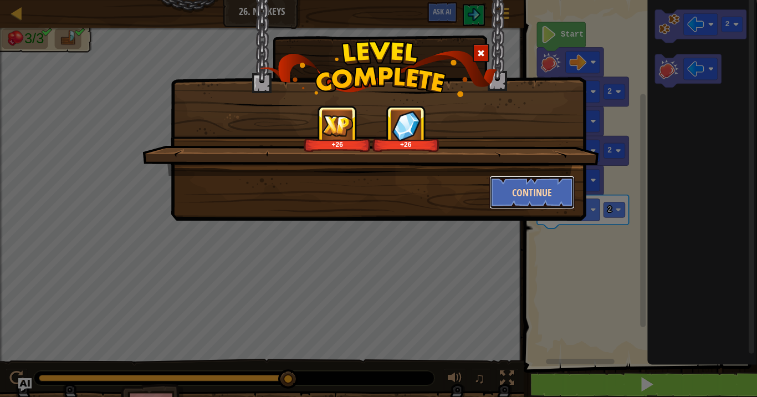
click at [533, 197] on button "Continue" at bounding box center [533, 192] width 86 height 33
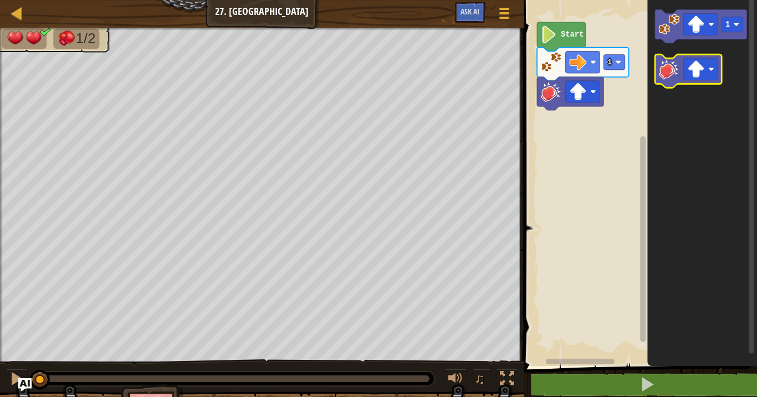
click at [671, 76] on image "Blockly Workspace" at bounding box center [669, 69] width 21 height 21
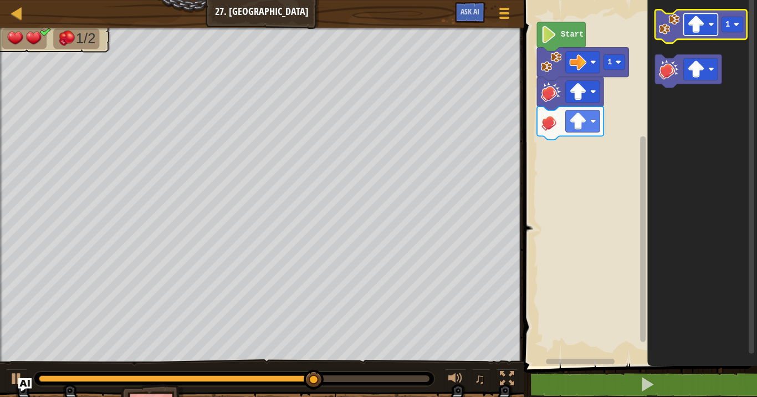
click at [706, 30] on rect "Blockly Workspace" at bounding box center [701, 24] width 34 height 22
click at [727, 29] on g "1" at bounding box center [732, 24] width 21 height 15
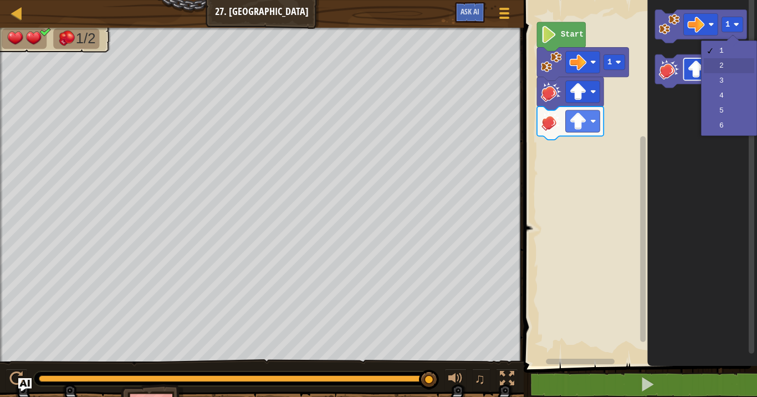
drag, startPoint x: 721, startPoint y: 67, endPoint x: 706, endPoint y: 63, distance: 15.5
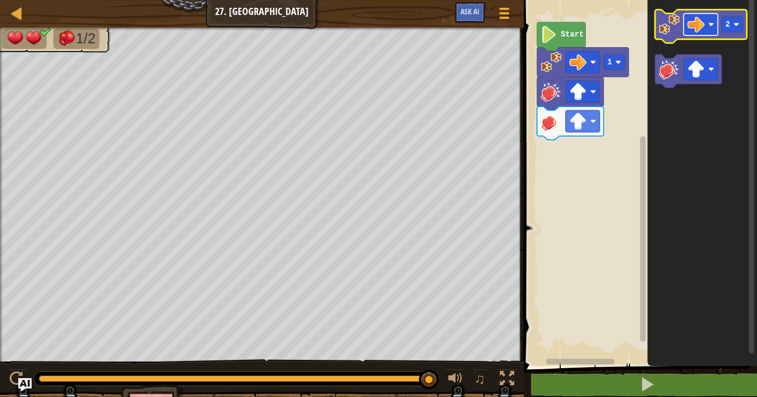
click at [691, 27] on image "Blockly Workspace" at bounding box center [696, 24] width 17 height 17
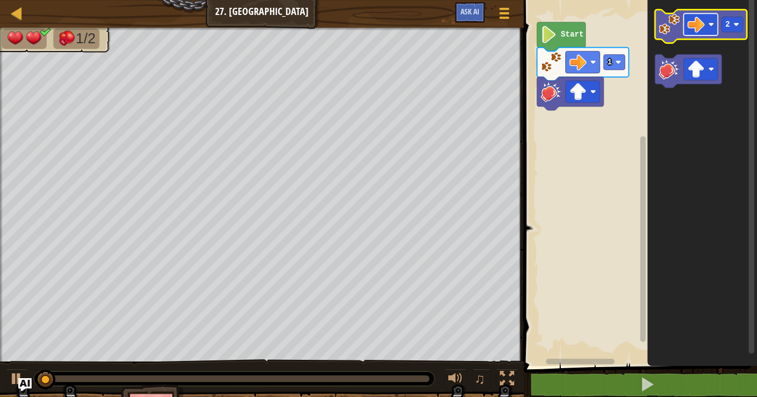
click at [711, 25] on image "Blockly Workspace" at bounding box center [712, 25] width 6 height 6
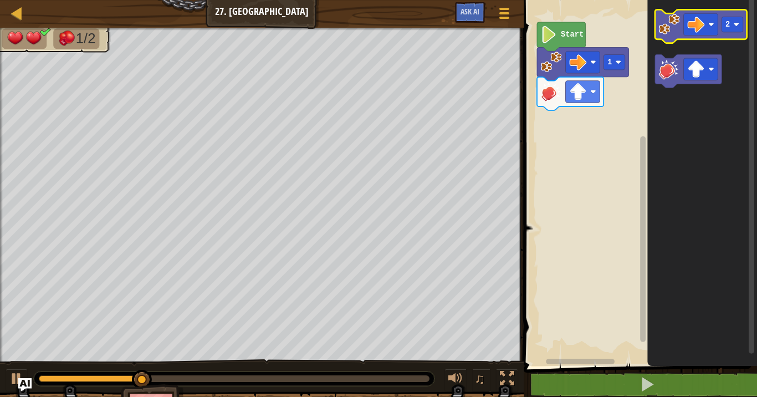
click at [663, 28] on image "Blockly Workspace" at bounding box center [669, 24] width 21 height 21
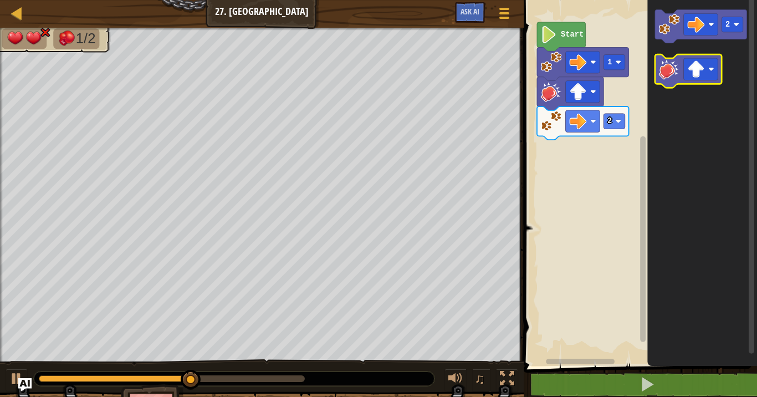
click at [675, 73] on image "Blockly Workspace" at bounding box center [669, 69] width 21 height 21
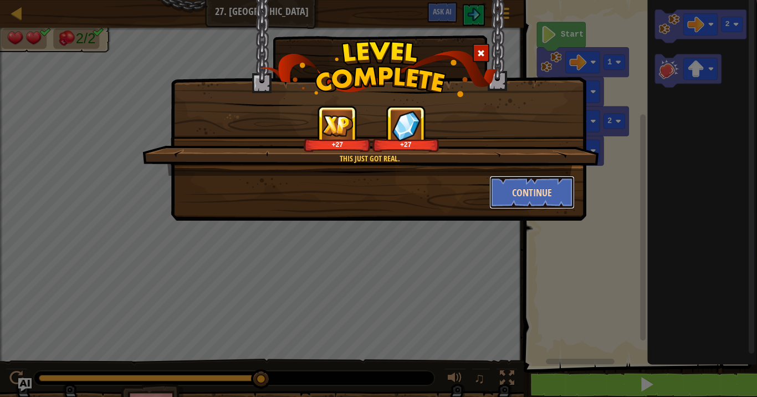
click at [501, 189] on button "Continue" at bounding box center [533, 192] width 86 height 33
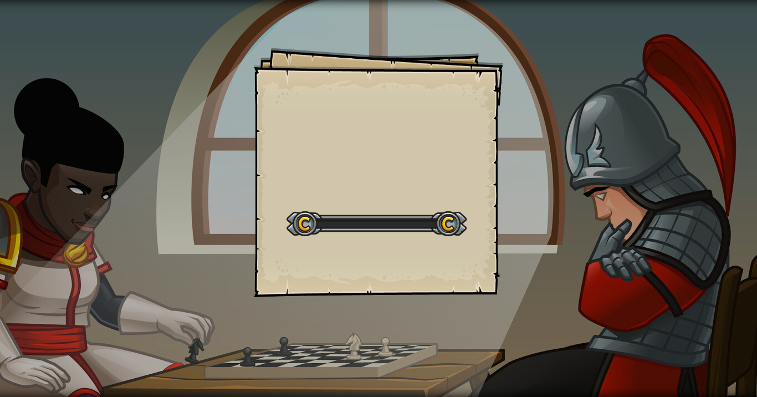
click at [514, 189] on div "Goals Start Level Error loading from server. Try refreshing the page. You'll ne…" at bounding box center [378, 198] width 757 height 397
drag, startPoint x: 514, startPoint y: 189, endPoint x: 510, endPoint y: 195, distance: 7.7
click at [514, 189] on div "Goals Start Level Error loading from server. Try refreshing the page. You'll ne…" at bounding box center [378, 198] width 757 height 397
click at [510, 197] on div "Goals Start Level Error loading from server. Try refreshing the page. You'll ne…" at bounding box center [378, 198] width 757 height 397
click at [511, 194] on div "Goals Start Level Error loading from server. Try refreshing the page. You'll ne…" at bounding box center [378, 198] width 757 height 397
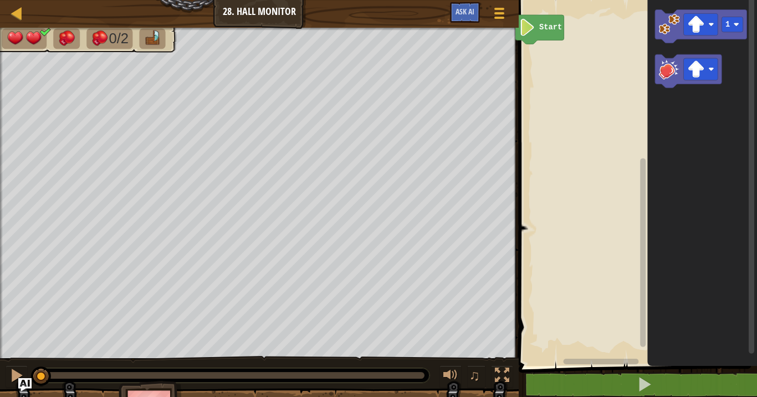
click at [490, 116] on div "Map Junior 28. Hall Monitor Game Menu Ask AI 1 הההההההההההההההההההההההההההההההה…" at bounding box center [378, 198] width 757 height 397
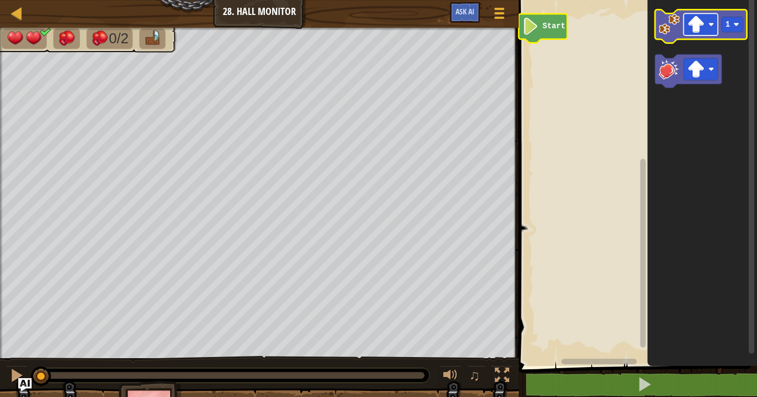
click at [701, 26] on image "Blockly Workspace" at bounding box center [696, 24] width 17 height 17
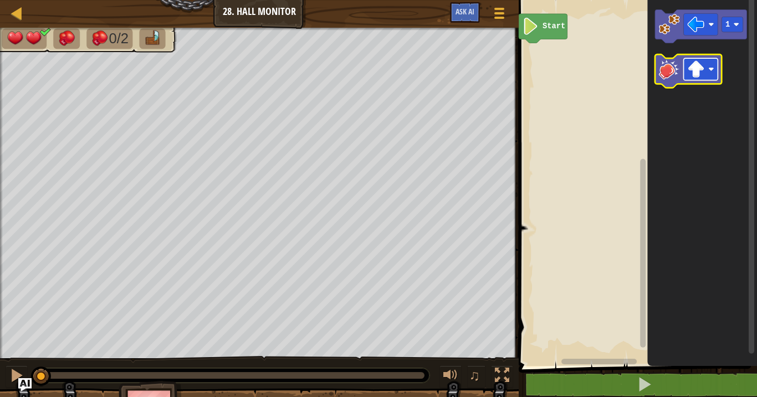
click at [704, 66] on image "Blockly Workspace" at bounding box center [696, 68] width 17 height 17
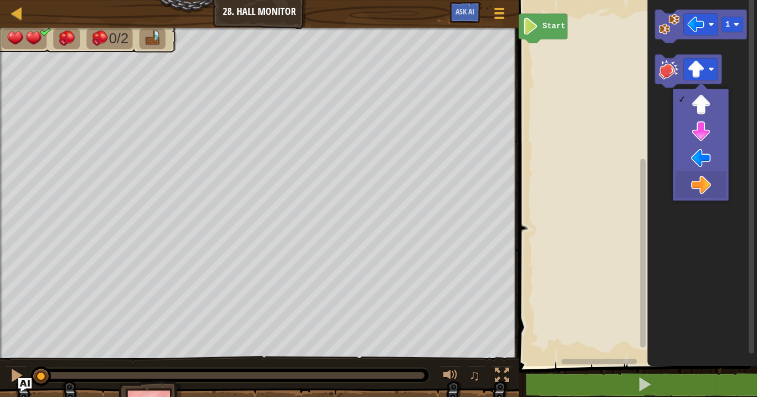
drag, startPoint x: 704, startPoint y: 182, endPoint x: 710, endPoint y: 95, distance: 86.7
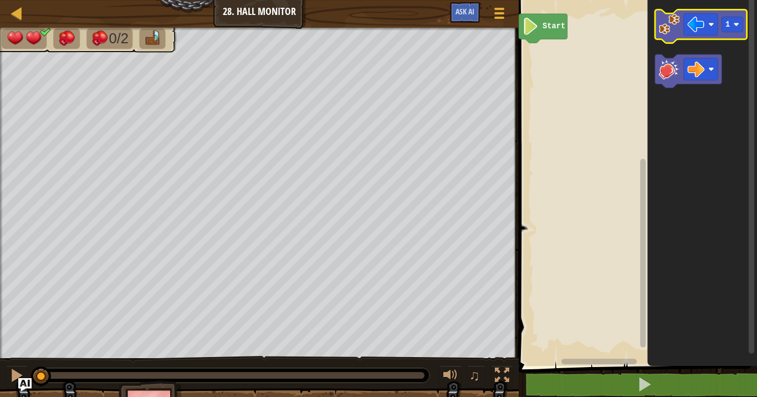
click at [684, 26] on icon "Blockly Workspace" at bounding box center [701, 25] width 92 height 33
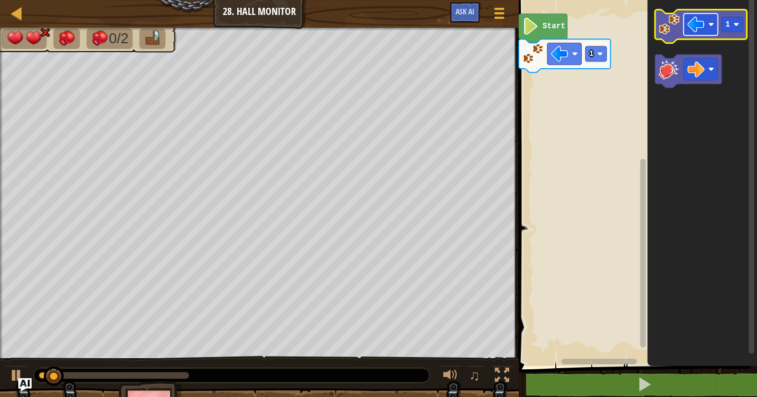
click at [699, 22] on image "Blockly Workspace" at bounding box center [696, 24] width 17 height 17
click at [732, 24] on rect "Blockly Workspace" at bounding box center [732, 24] width 21 height 15
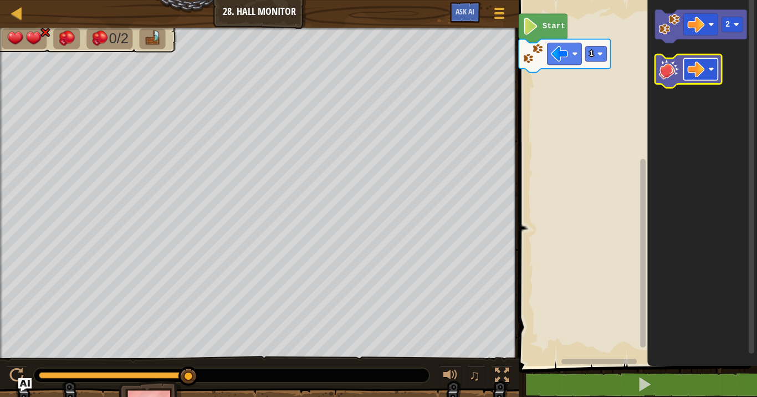
click at [711, 80] on rect "Blockly Workspace" at bounding box center [701, 69] width 34 height 22
click at [678, 78] on image "Blockly Workspace" at bounding box center [669, 69] width 21 height 21
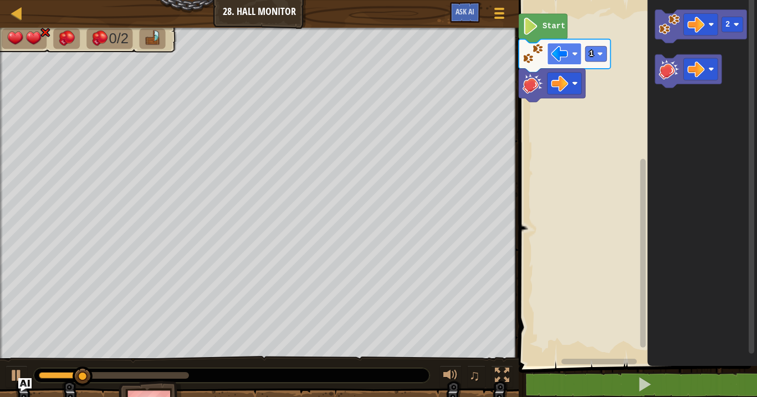
click at [554, 61] on image "Blockly Workspace" at bounding box center [559, 53] width 17 height 17
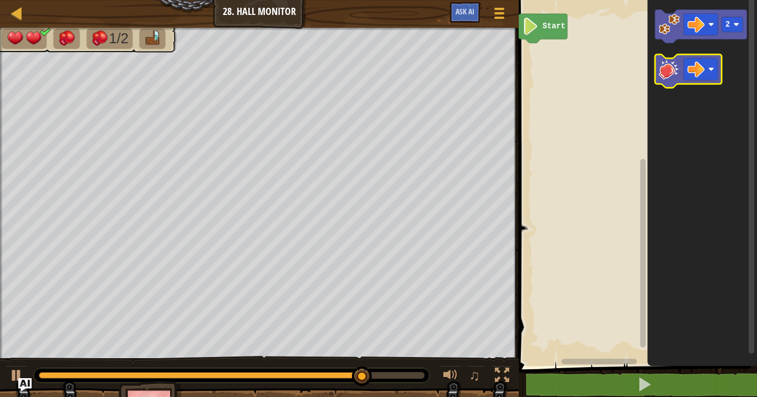
click at [669, 77] on image "Blockly Workspace" at bounding box center [669, 69] width 21 height 21
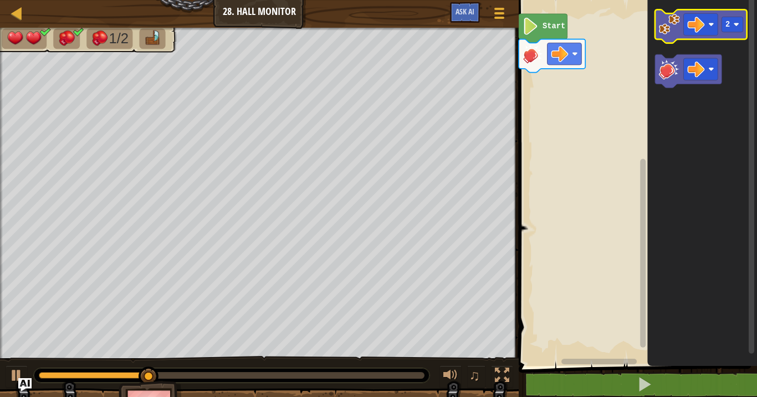
click at [680, 27] on icon "Blockly Workspace" at bounding box center [701, 25] width 92 height 33
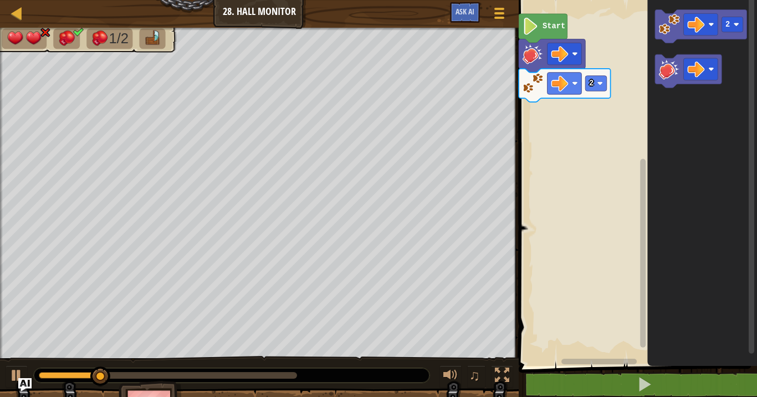
click at [665, 78] on image "Blockly Workspace" at bounding box center [669, 69] width 21 height 21
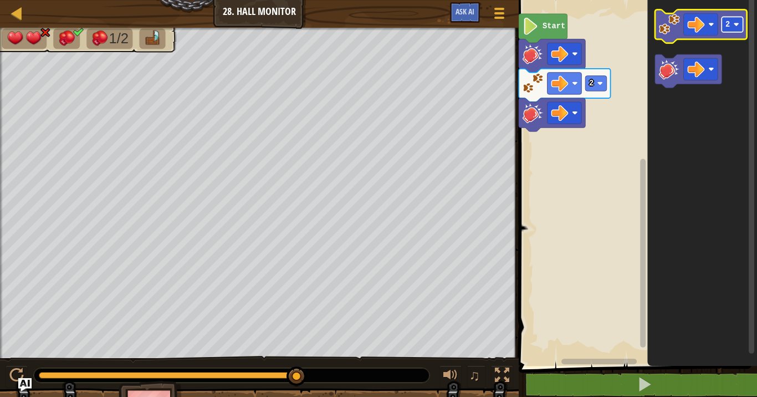
click at [727, 21] on text "2" at bounding box center [728, 25] width 4 height 8
click at [599, 81] on image "Blockly Workspace" at bounding box center [601, 83] width 6 height 6
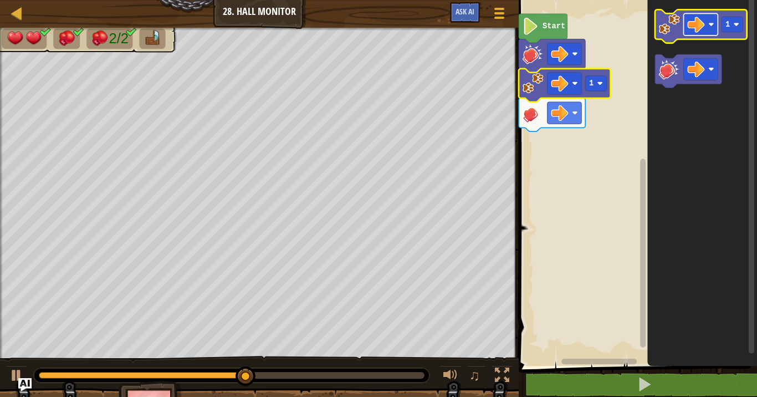
click at [691, 30] on image "Blockly Workspace" at bounding box center [696, 24] width 17 height 17
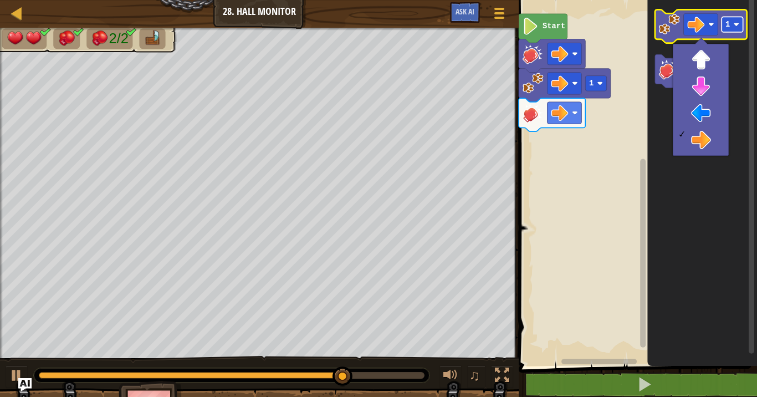
click at [726, 29] on g "1" at bounding box center [732, 24] width 21 height 15
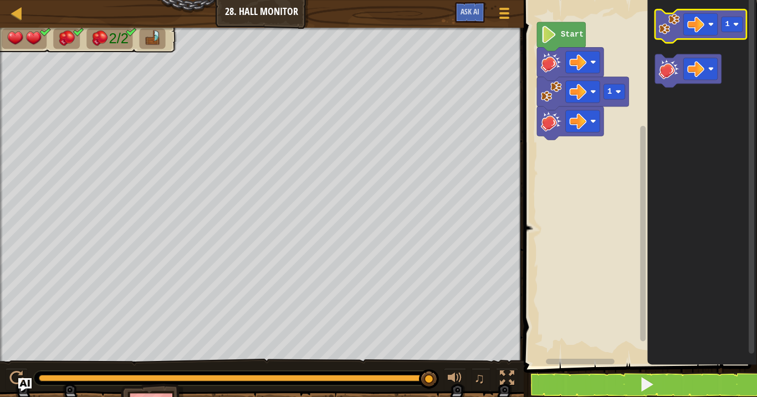
click at [670, 32] on image "Blockly Workspace" at bounding box center [669, 24] width 21 height 21
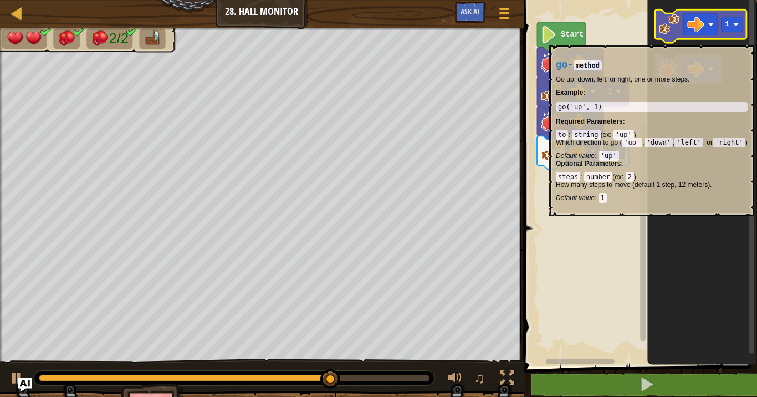
click at [663, 39] on icon "Blockly Workspace" at bounding box center [701, 25] width 92 height 33
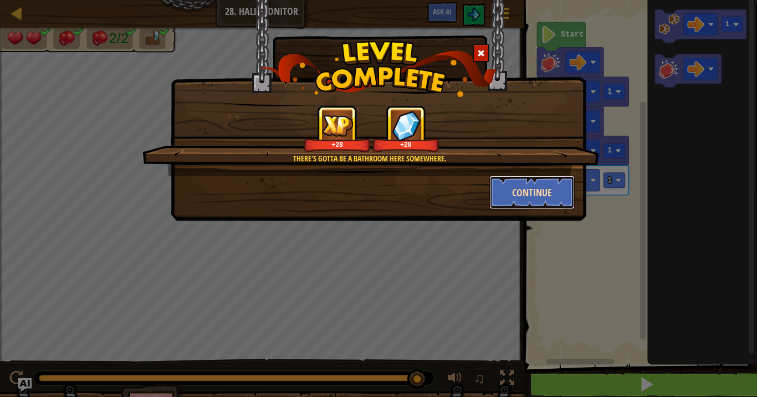
click at [529, 187] on button "Continue" at bounding box center [533, 192] width 86 height 33
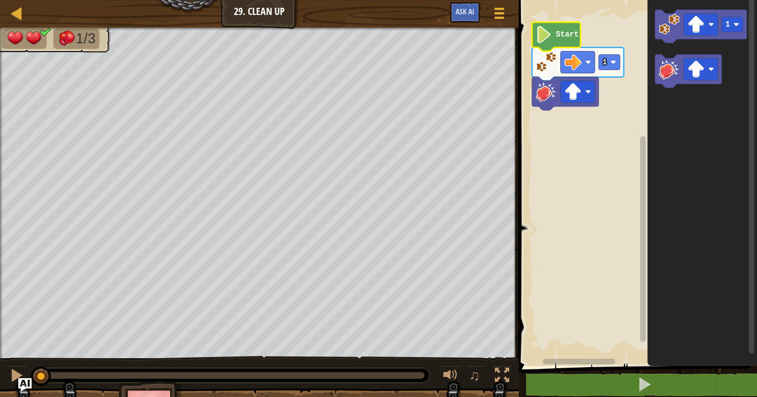
click at [556, 36] on g "1 Start" at bounding box center [578, 66] width 92 height 88
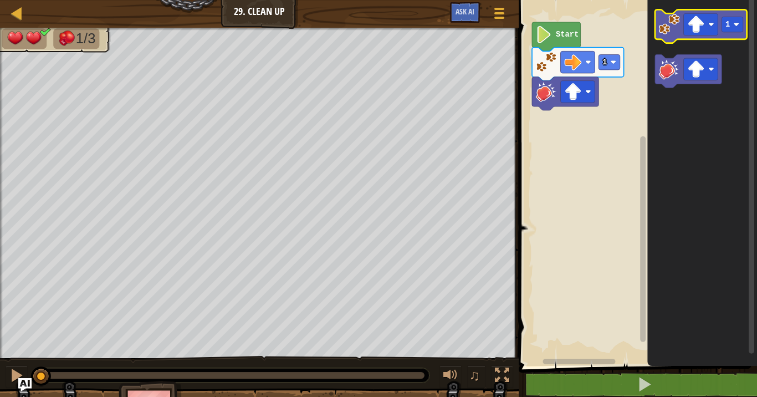
click at [681, 30] on icon "Blockly Workspace" at bounding box center [701, 25] width 92 height 33
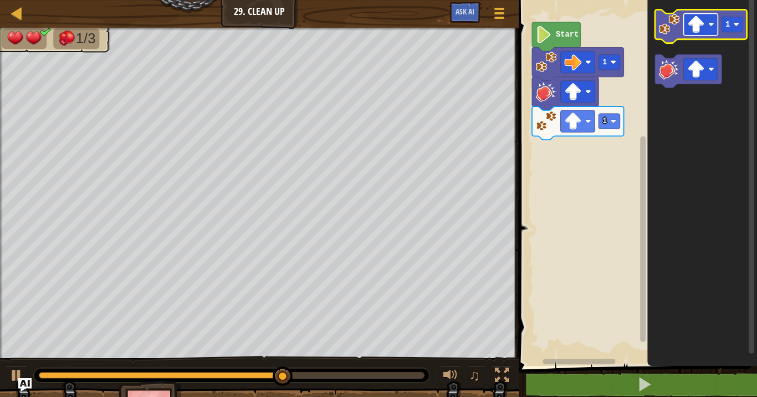
click at [699, 30] on image "Blockly Workspace" at bounding box center [696, 24] width 17 height 17
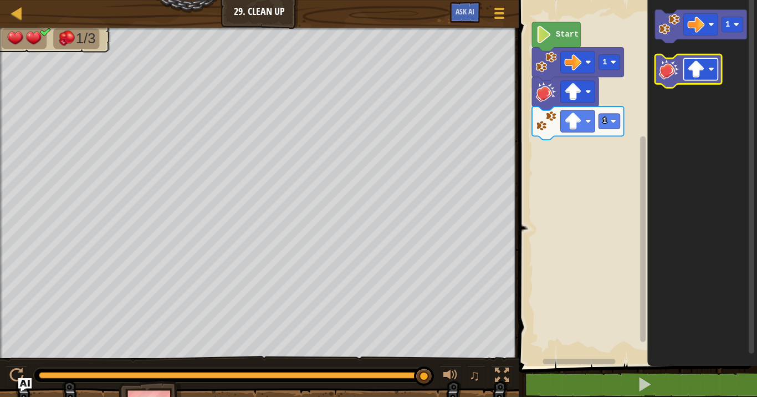
click at [695, 68] on image "Blockly Workspace" at bounding box center [696, 68] width 17 height 17
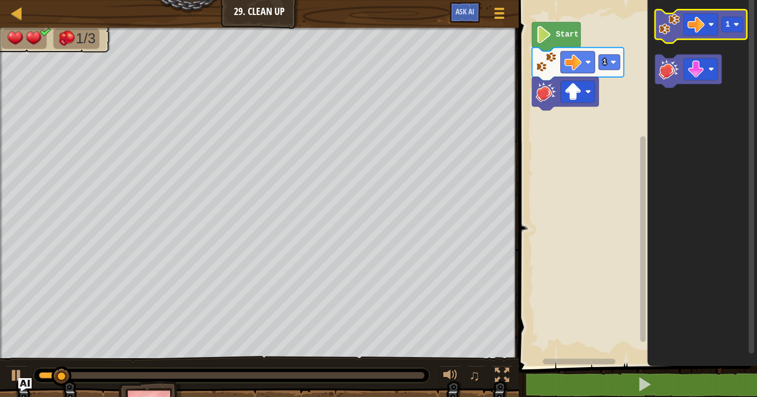
click at [677, 35] on icon "Blockly Workspace" at bounding box center [701, 25] width 92 height 33
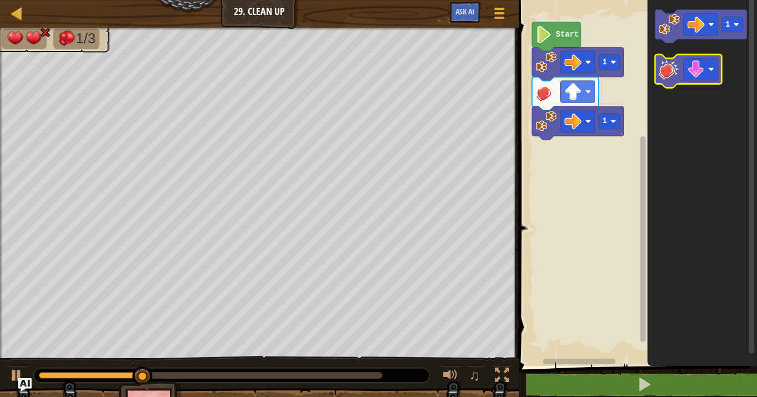
click at [678, 77] on image "Blockly Workspace" at bounding box center [669, 69] width 21 height 21
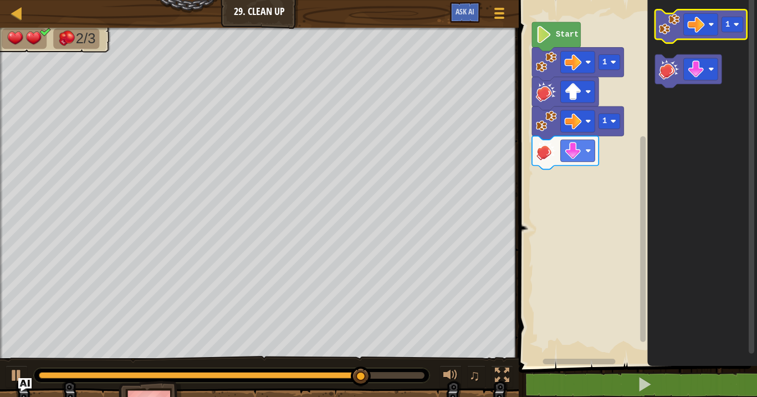
click at [664, 32] on image "Blockly Workspace" at bounding box center [669, 24] width 21 height 21
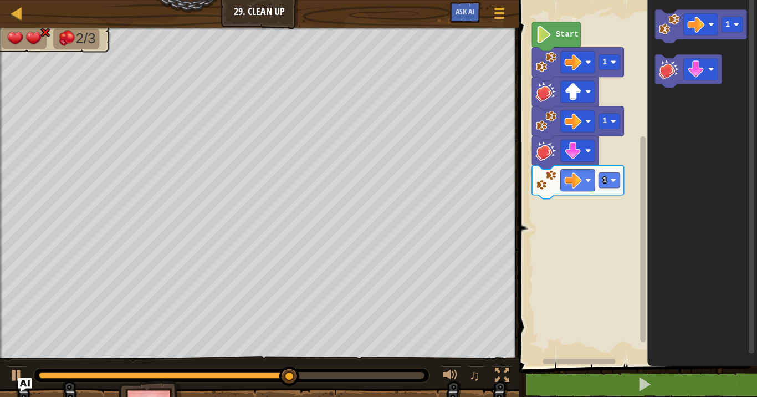
click at [710, 85] on rect "Blockly Workspace" at bounding box center [688, 70] width 67 height 33
click at [709, 76] on rect "Blockly Workspace" at bounding box center [701, 69] width 34 height 22
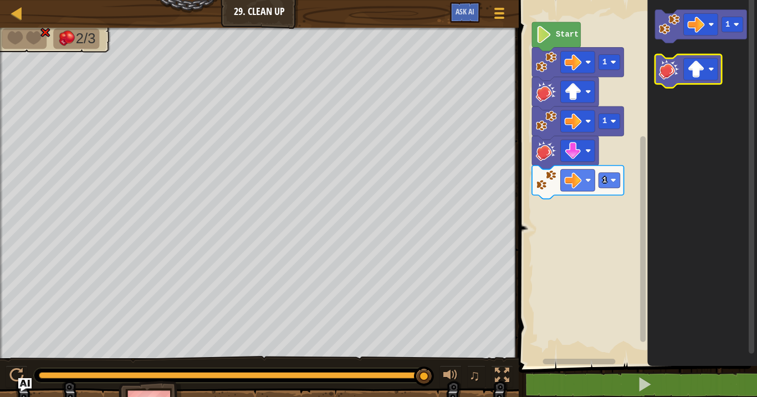
click at [655, 116] on icon "1" at bounding box center [703, 179] width 110 height 371
click at [658, 72] on icon "Blockly Workspace" at bounding box center [688, 70] width 67 height 33
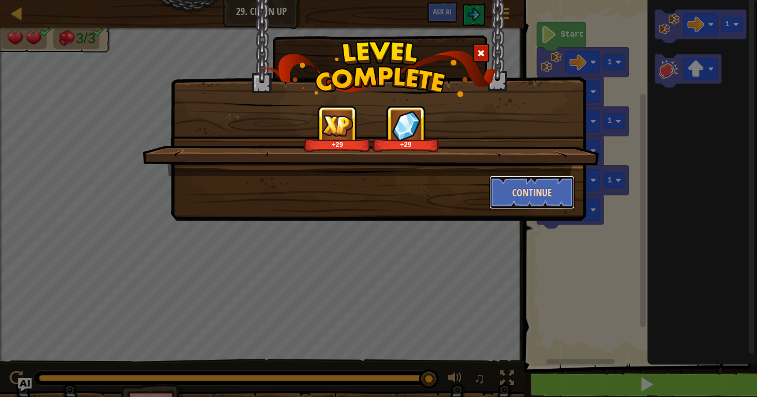
click at [547, 197] on button "Continue" at bounding box center [533, 192] width 86 height 33
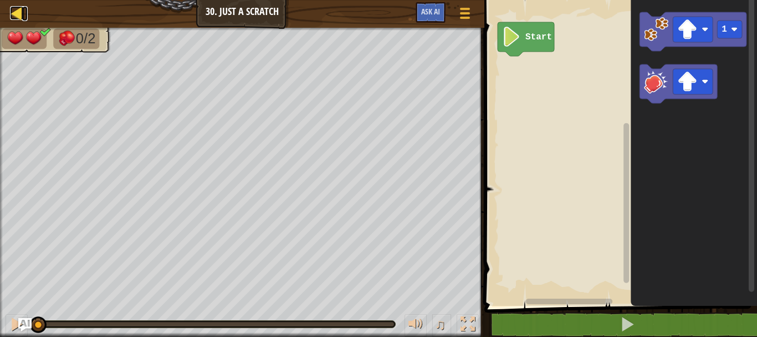
click at [11, 11] on div at bounding box center [17, 13] width 14 height 14
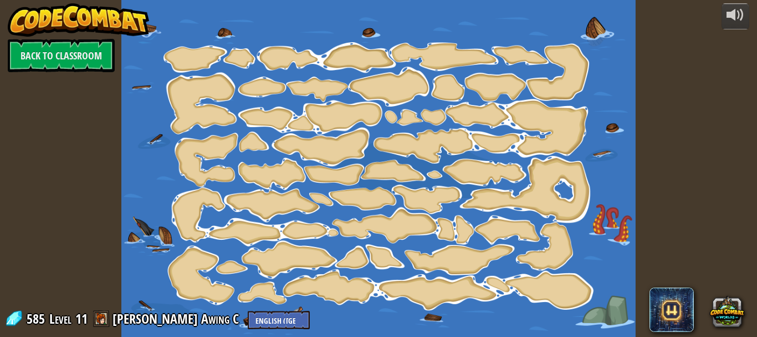
click at [75, 61] on link "Back to Classroom" at bounding box center [61, 55] width 107 height 33
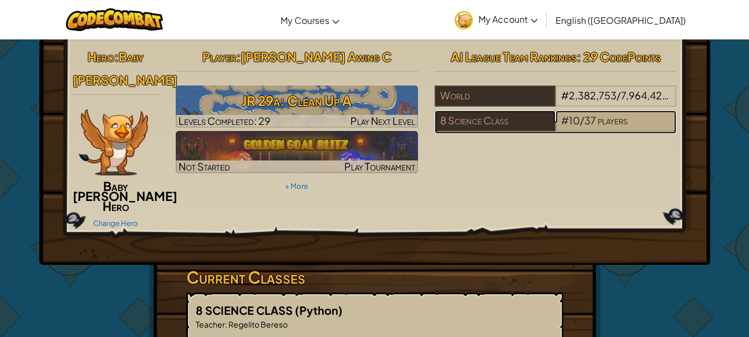
click at [605, 123] on span "players" at bounding box center [613, 120] width 30 height 13
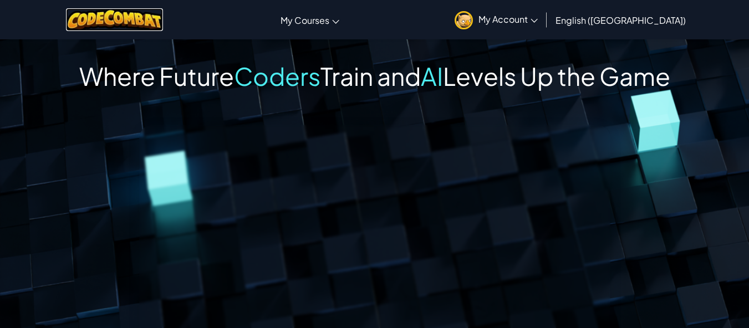
click at [137, 24] on img at bounding box center [114, 19] width 97 height 23
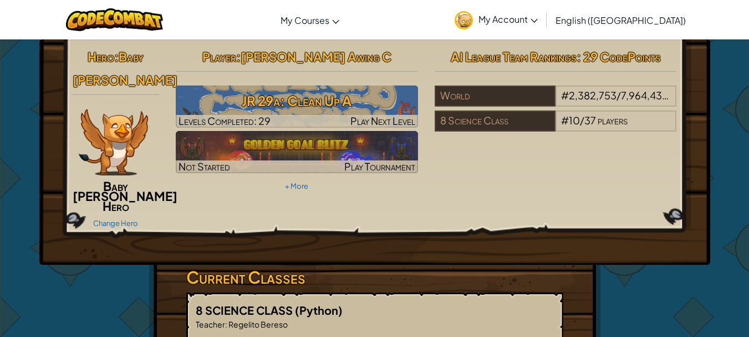
click at [538, 16] on span "My Account" at bounding box center [507, 19] width 59 height 12
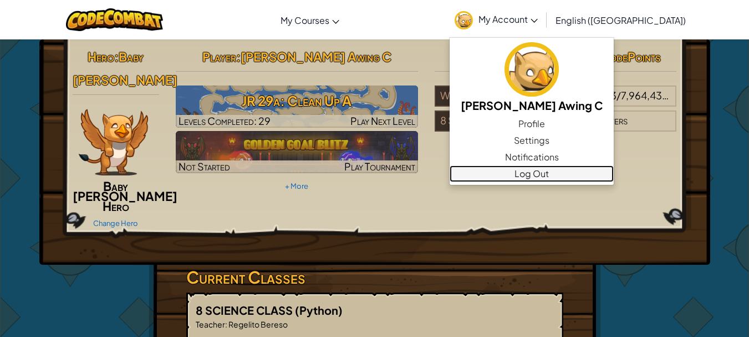
click at [582, 172] on link "Log Out" at bounding box center [532, 173] width 164 height 17
